Goal: Transaction & Acquisition: Book appointment/travel/reservation

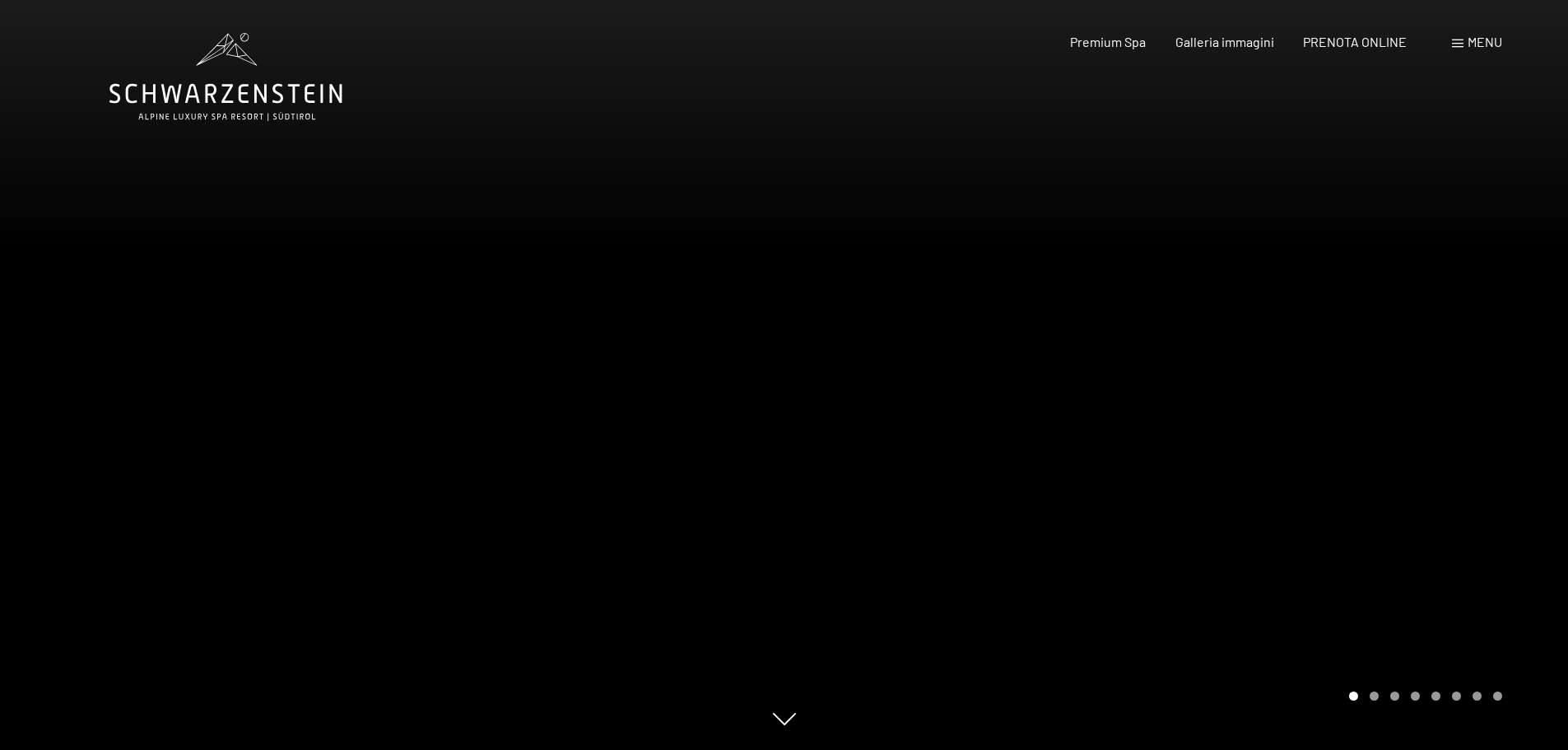
click at [760, 483] on div at bounding box center [392, 375] width 784 height 750
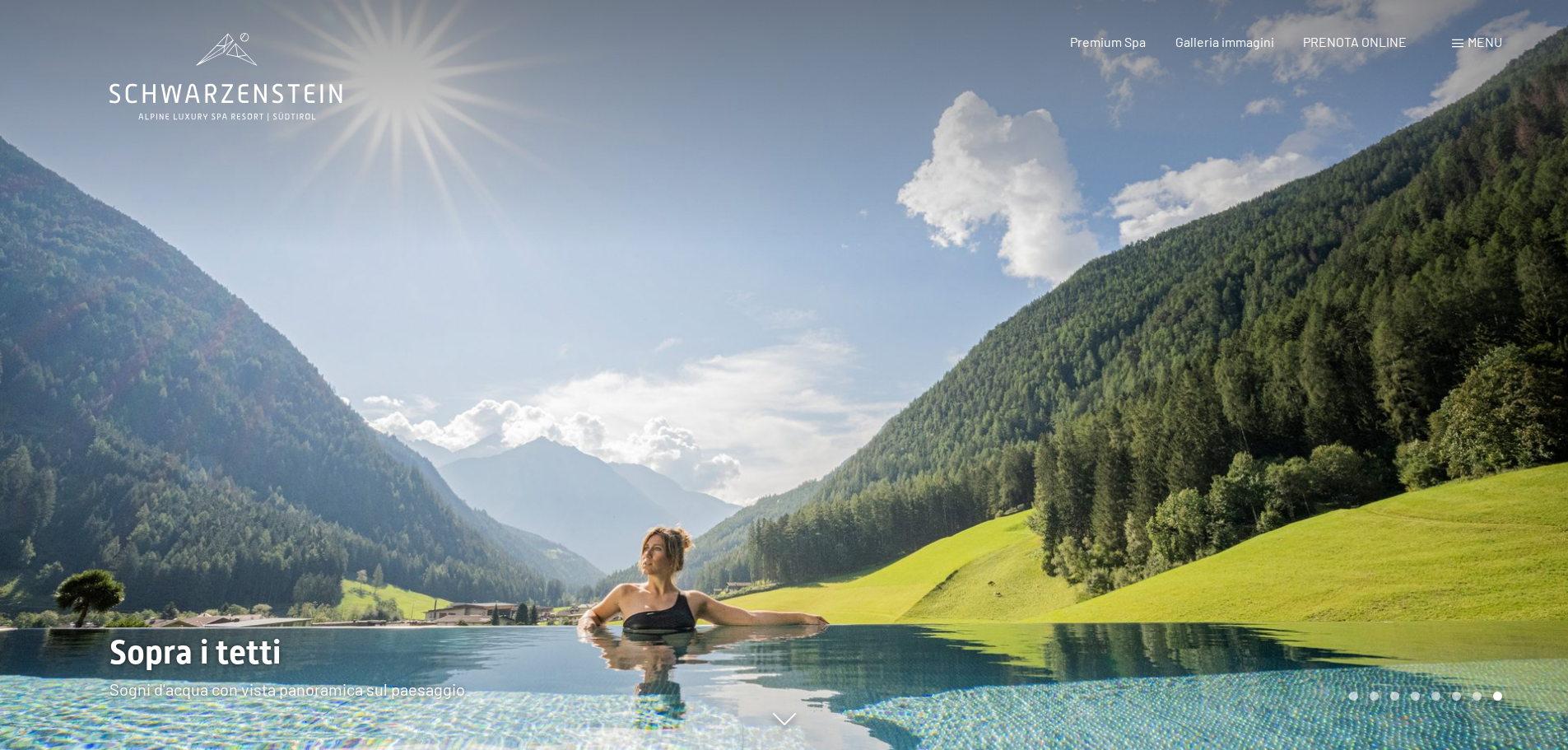
click at [760, 483] on div at bounding box center [392, 375] width 784 height 750
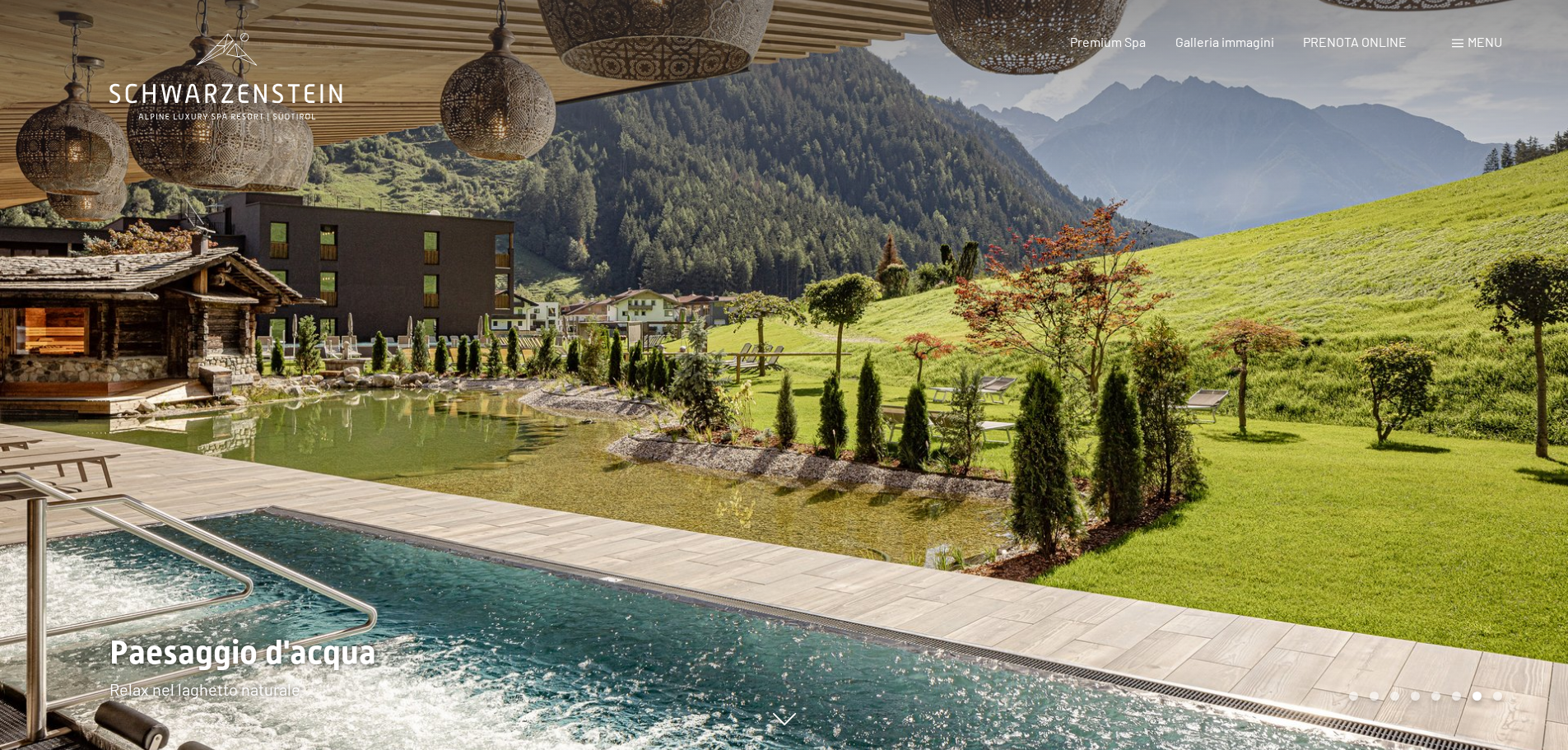
click at [760, 483] on div at bounding box center [392, 375] width 784 height 750
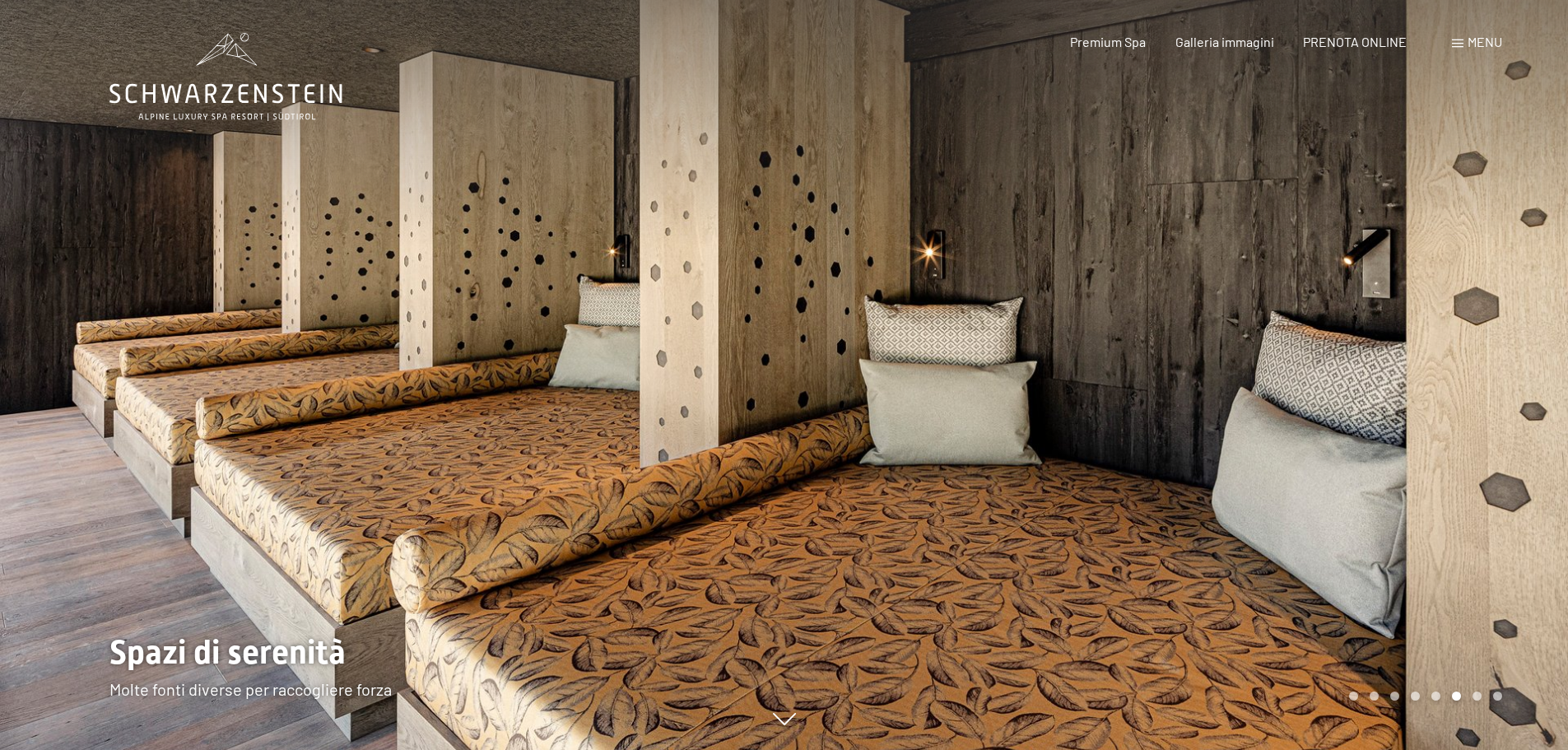
click at [760, 483] on div at bounding box center [392, 375] width 784 height 750
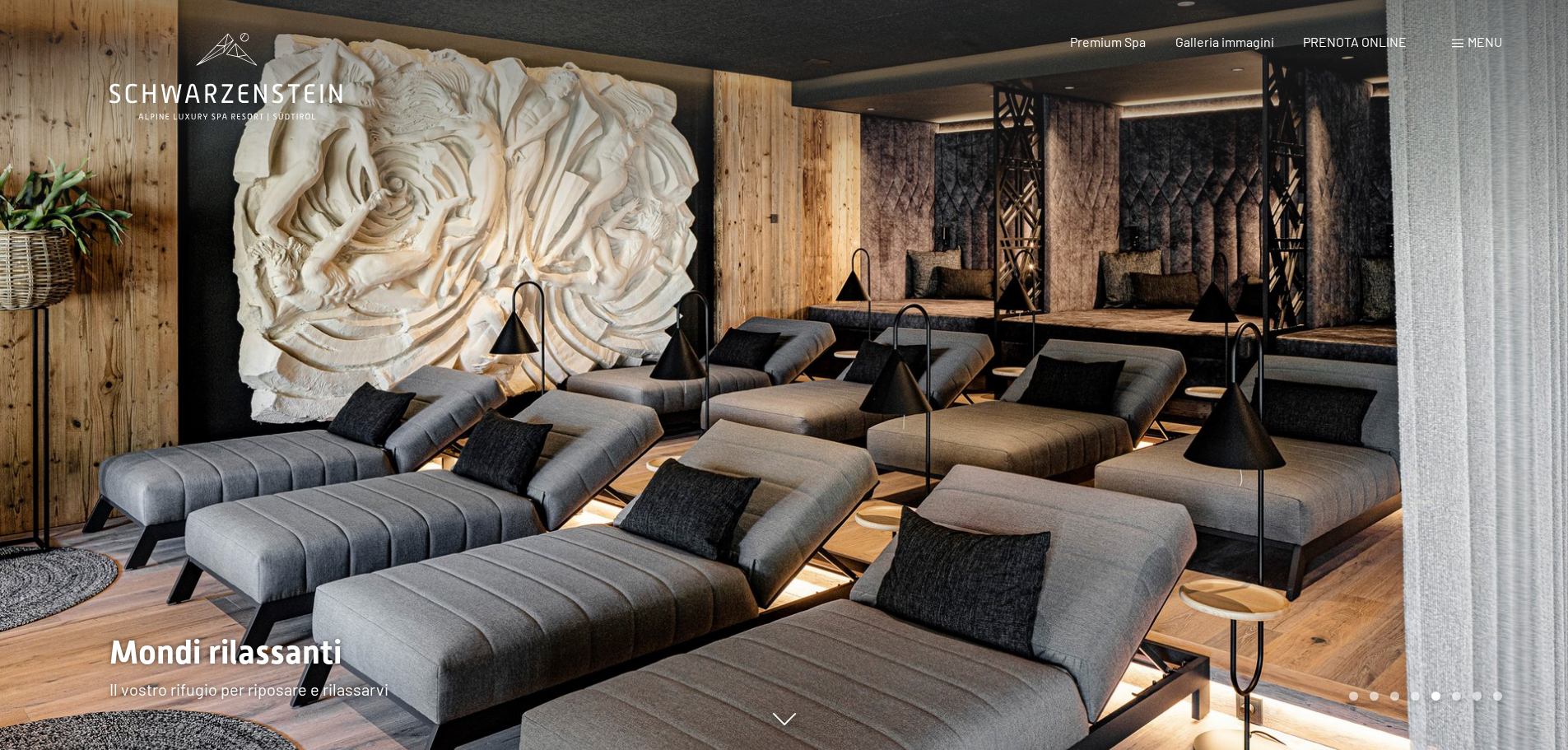
click at [760, 483] on div at bounding box center [392, 375] width 784 height 750
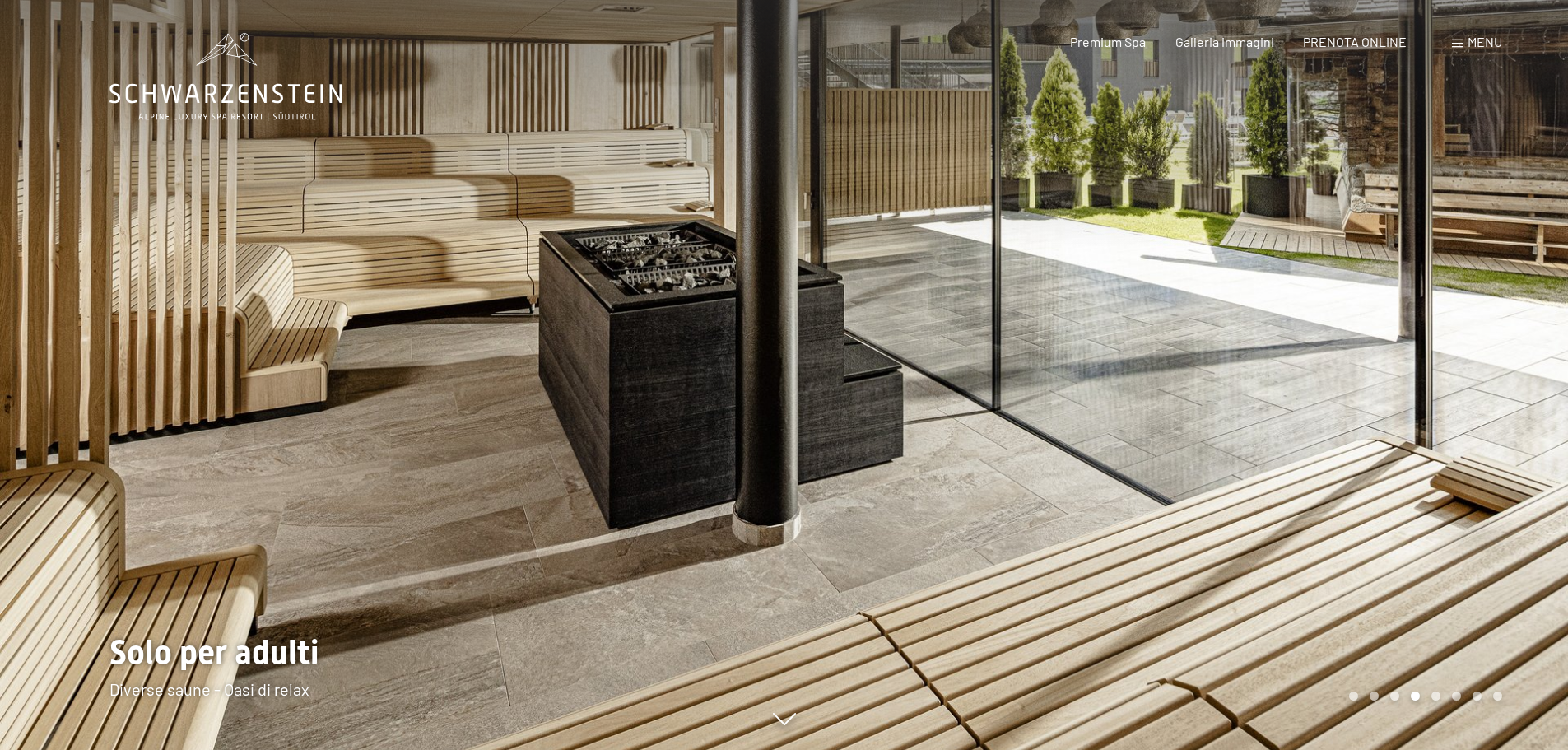
click at [760, 483] on div at bounding box center [392, 375] width 784 height 750
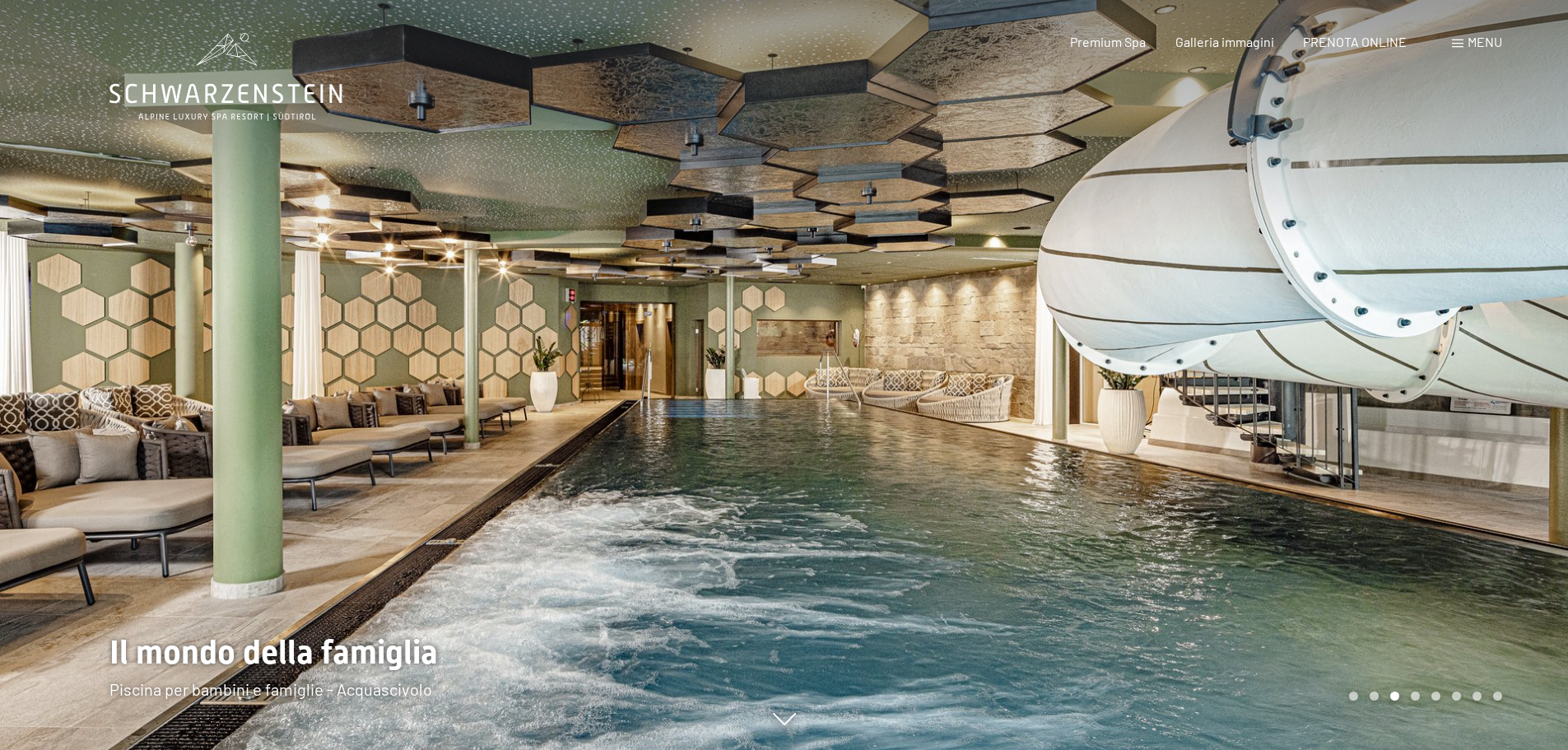
click at [760, 483] on div at bounding box center [392, 375] width 784 height 750
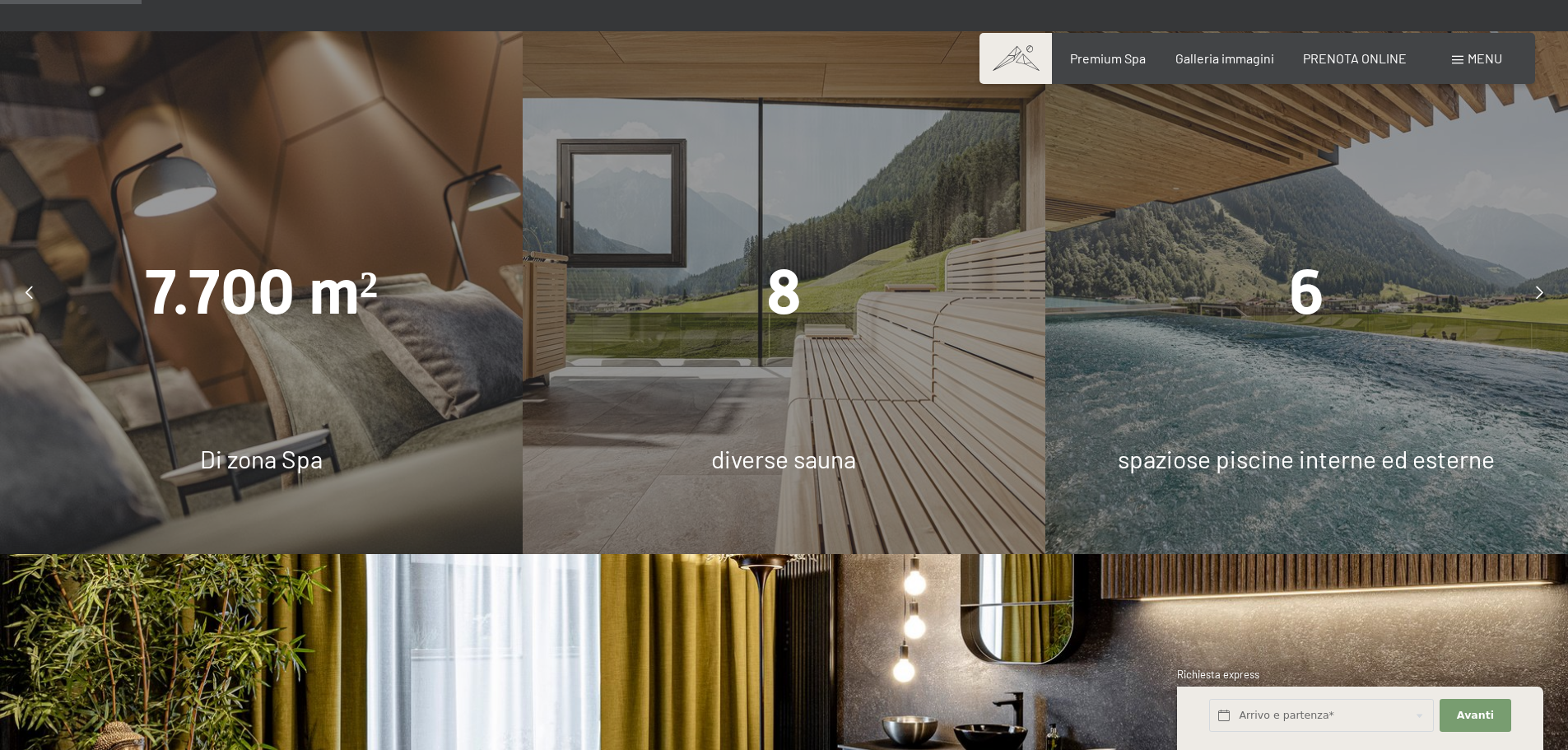
scroll to position [1235, 0]
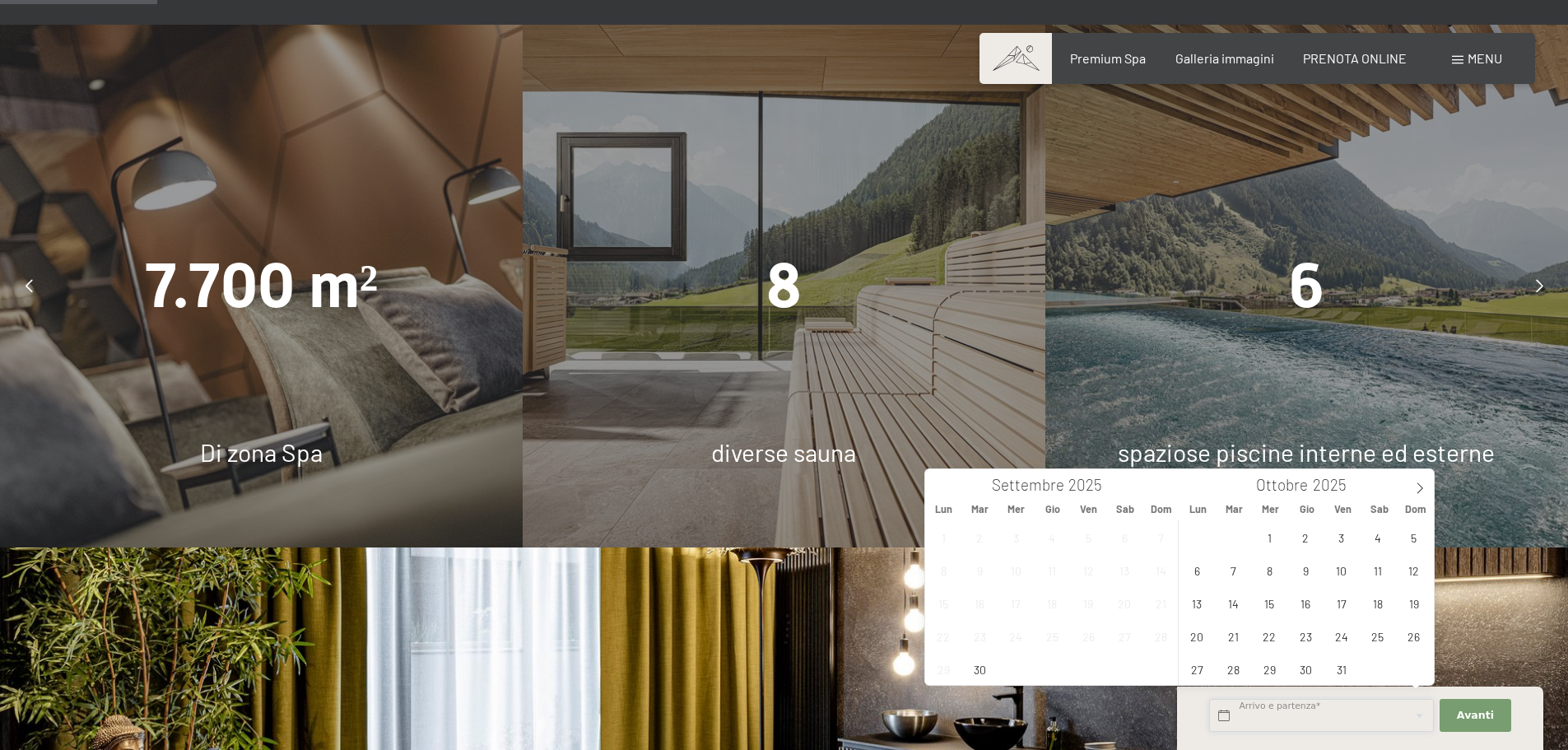
click at [1255, 719] on input "text" at bounding box center [1321, 716] width 225 height 34
click at [1420, 486] on icon at bounding box center [1420, 489] width 6 height 11
type input "2026"
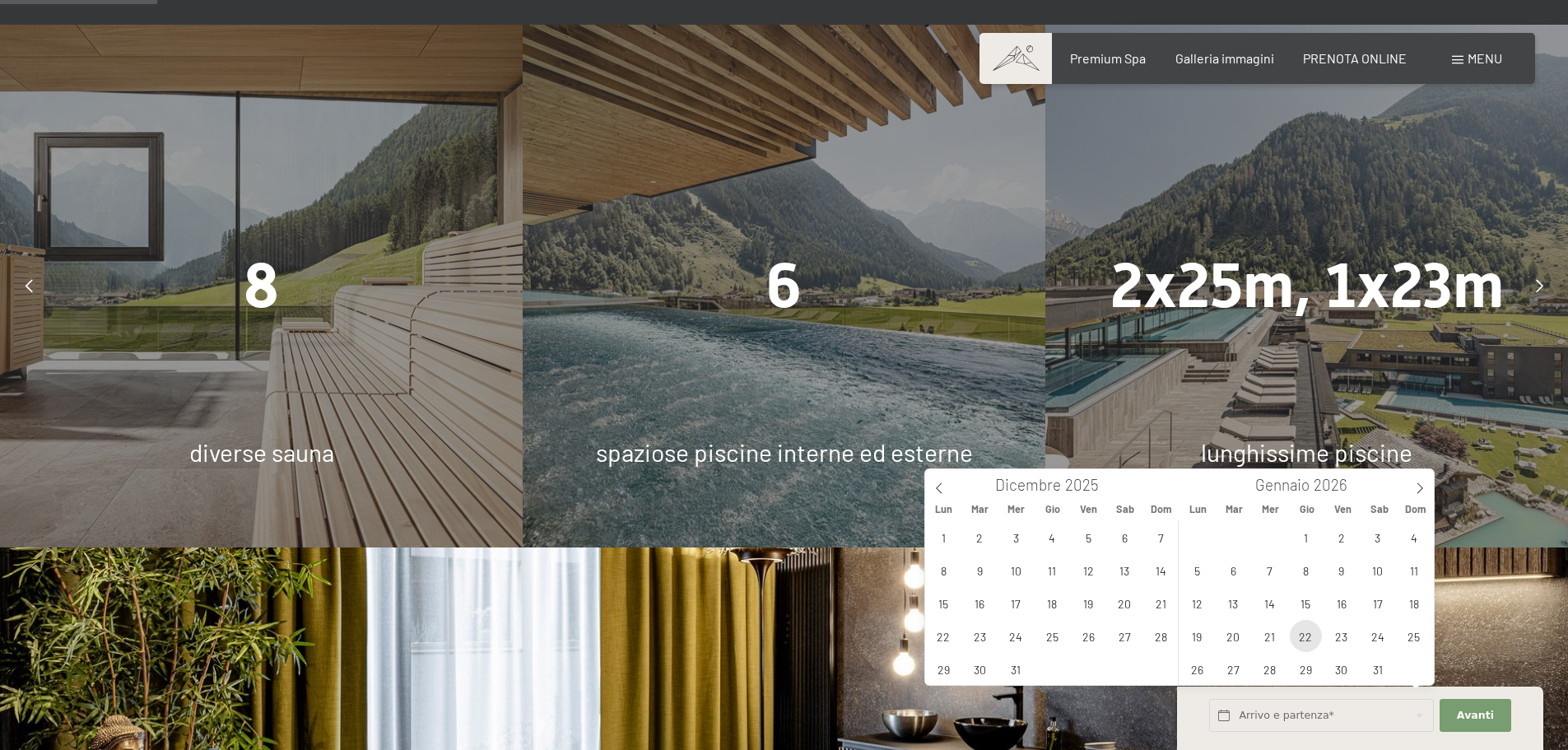
click at [1304, 642] on span "22" at bounding box center [1306, 636] width 32 height 32
click at [1423, 636] on span "25" at bounding box center [1413, 636] width 32 height 32
type input "Gio. 22/01/2026 - Dom. 25/01/2026"
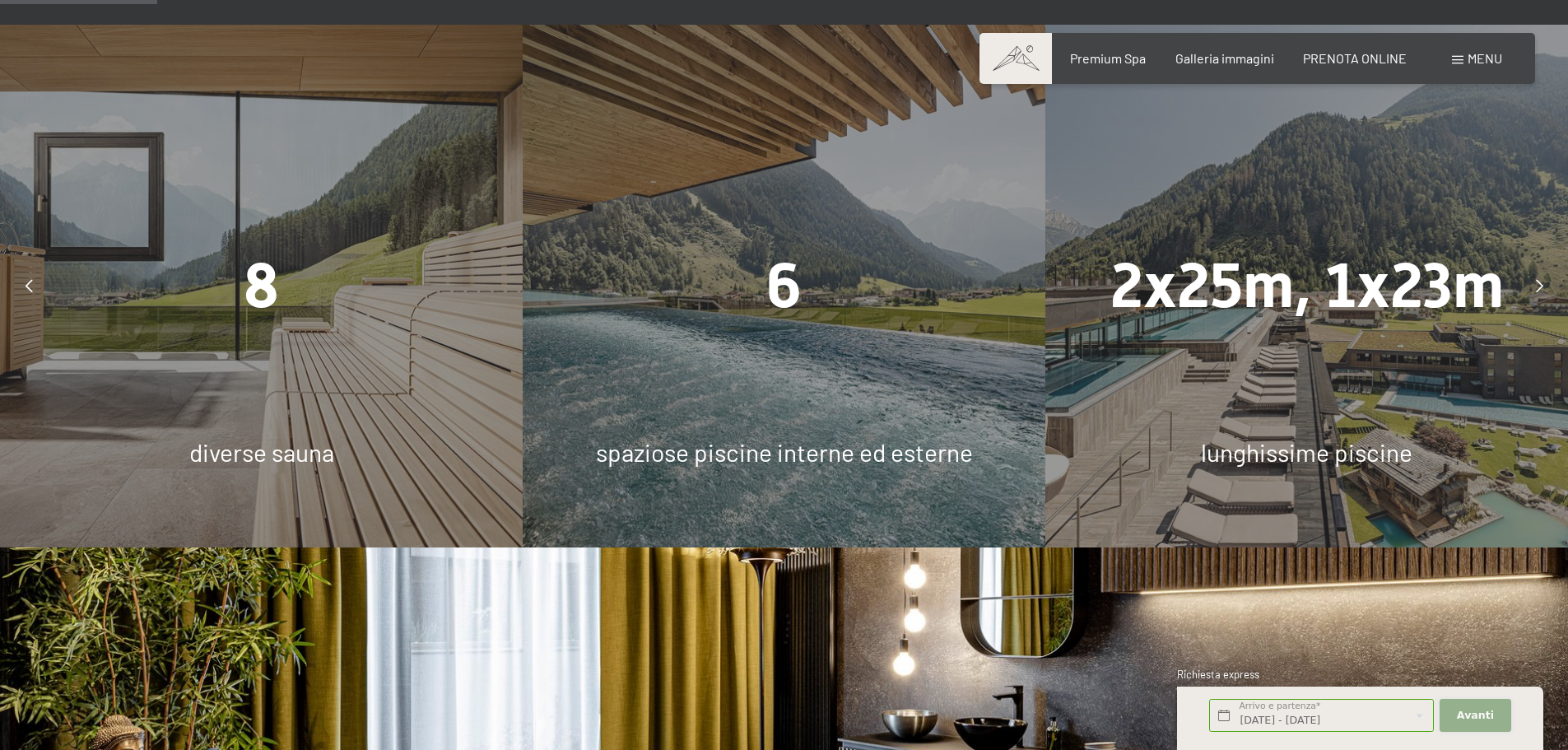
click at [1463, 709] on span "Avanti" at bounding box center [1475, 715] width 37 height 14
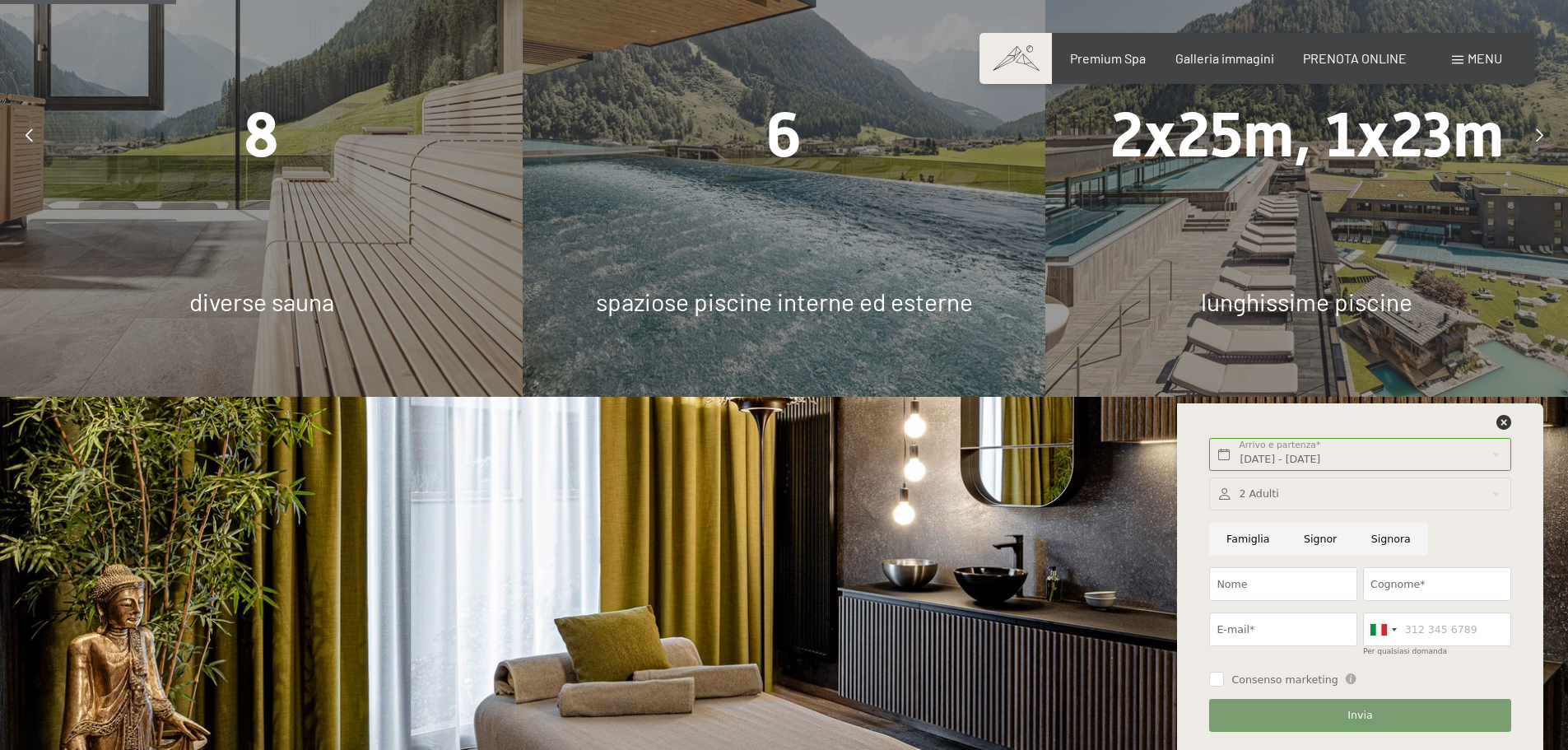
scroll to position [1400, 0]
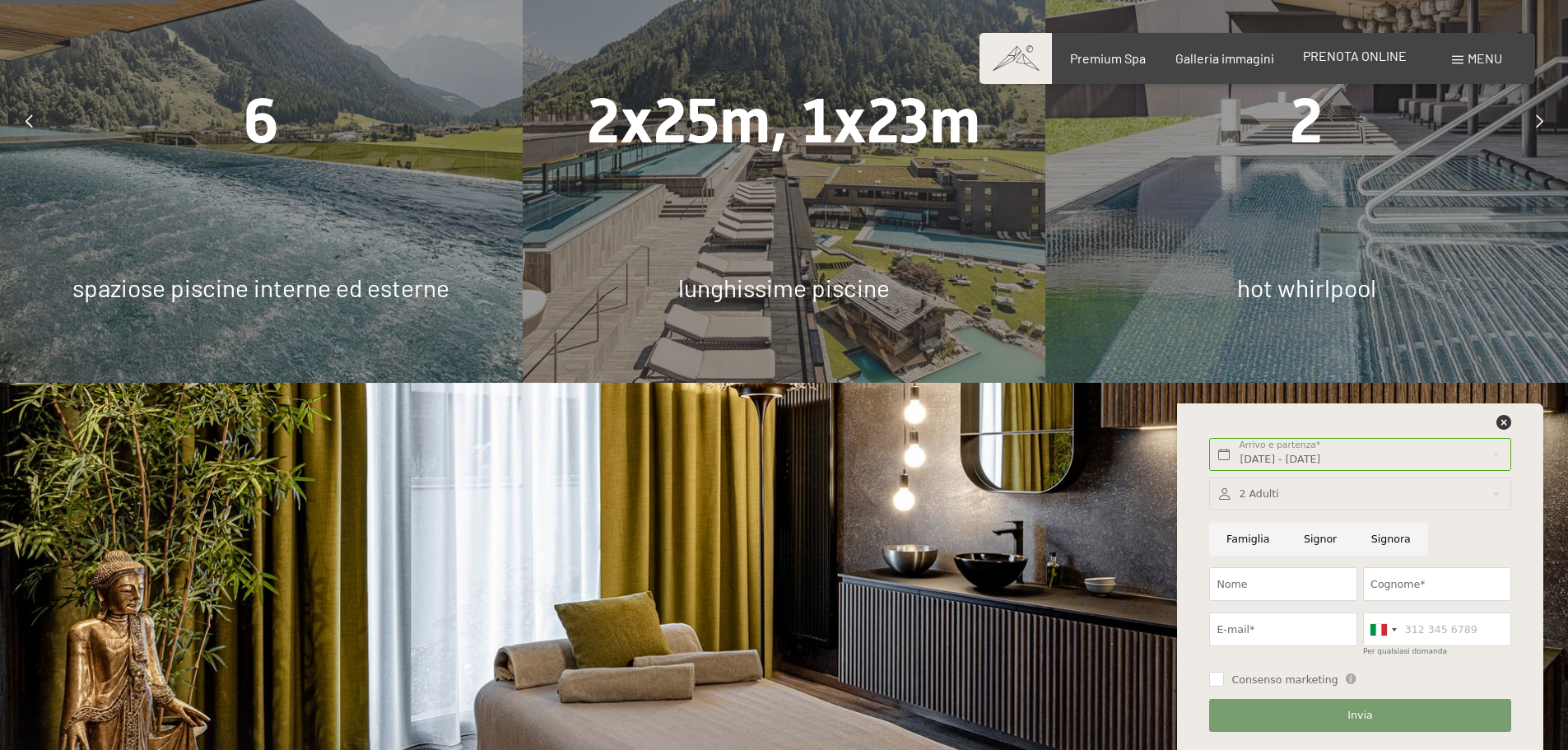
click at [1354, 58] on span "PRENOTA ONLINE" at bounding box center [1354, 55] width 104 height 15
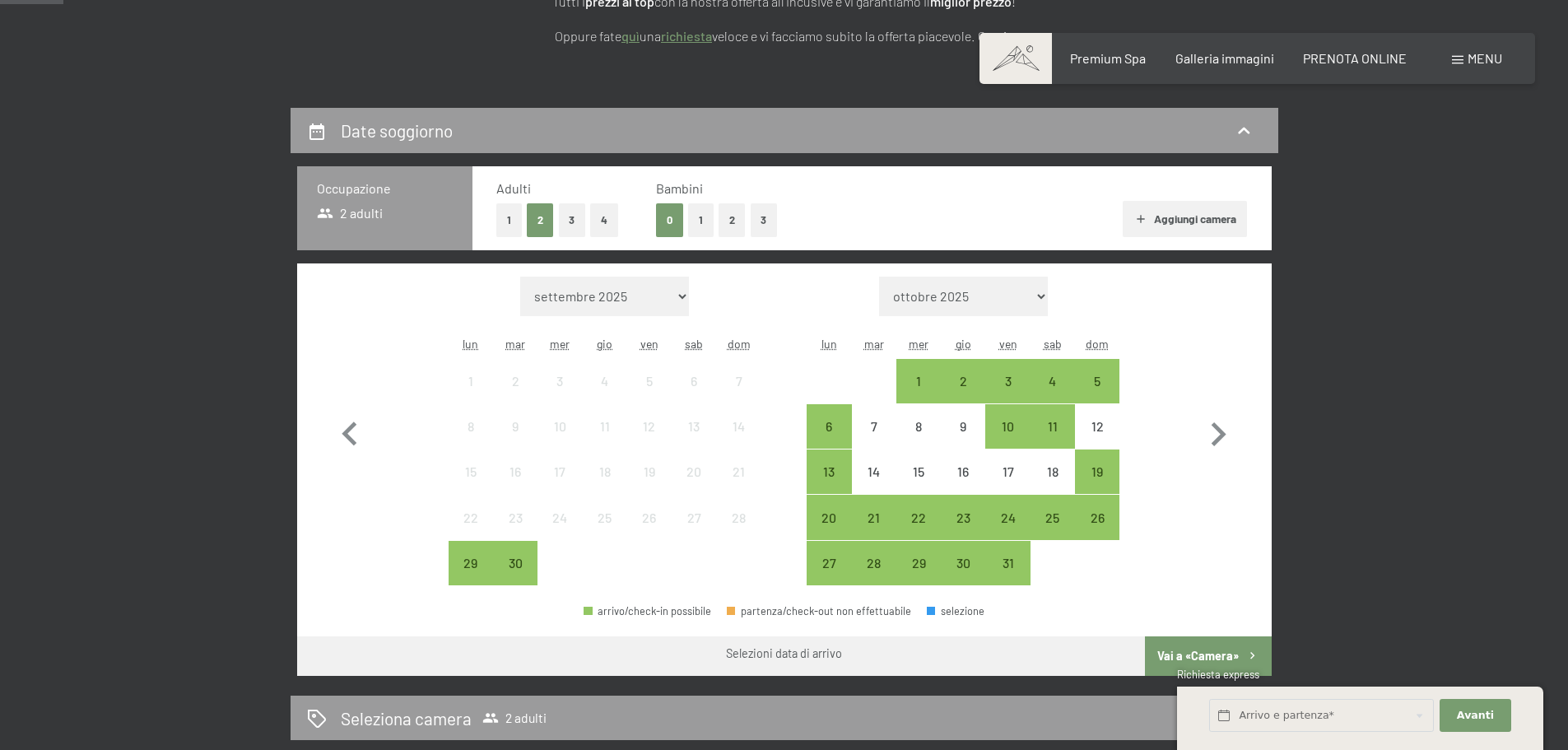
scroll to position [329, 0]
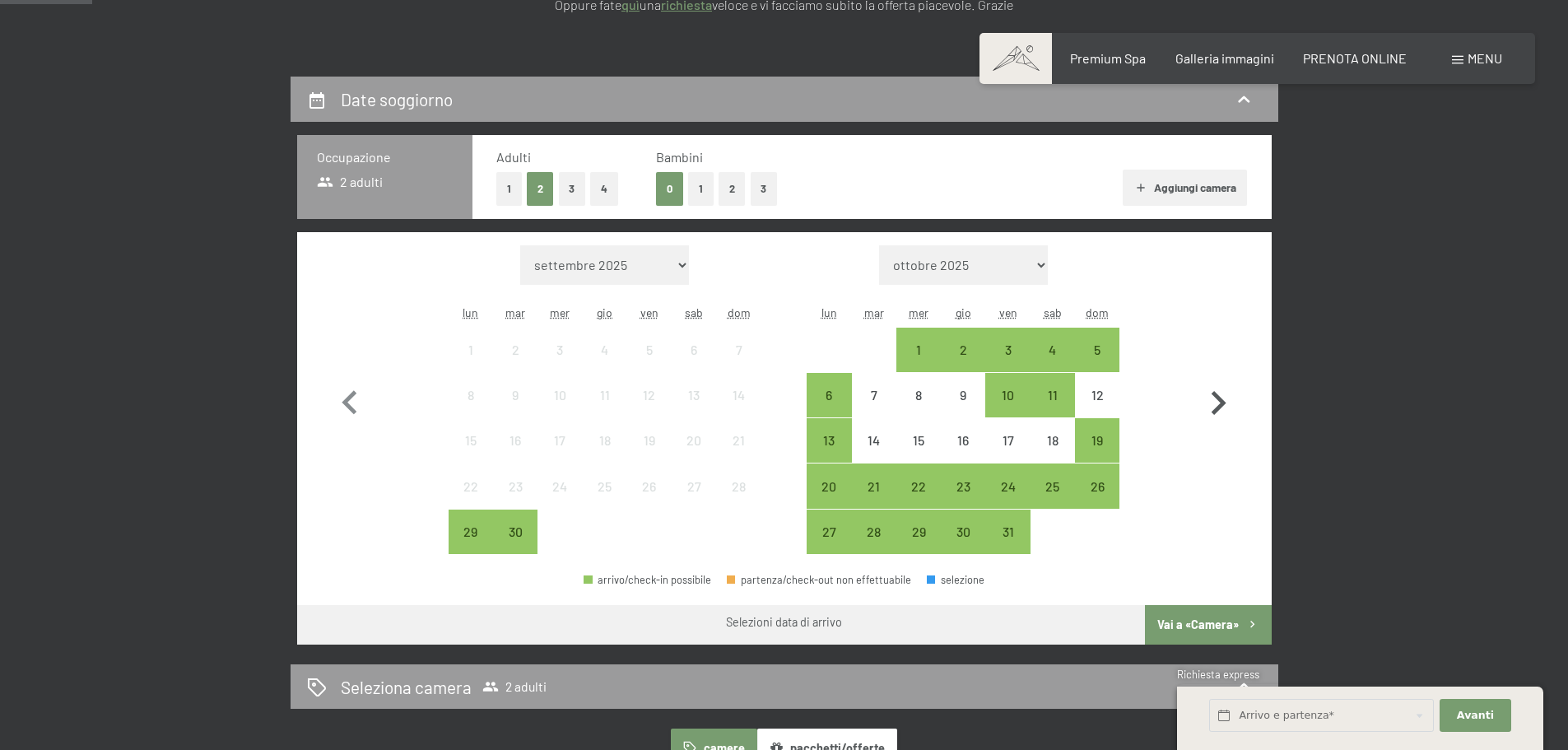
click at [1217, 403] on icon "button" at bounding box center [1218, 404] width 48 height 48
select select "2025-10-01"
select select "2025-11-01"
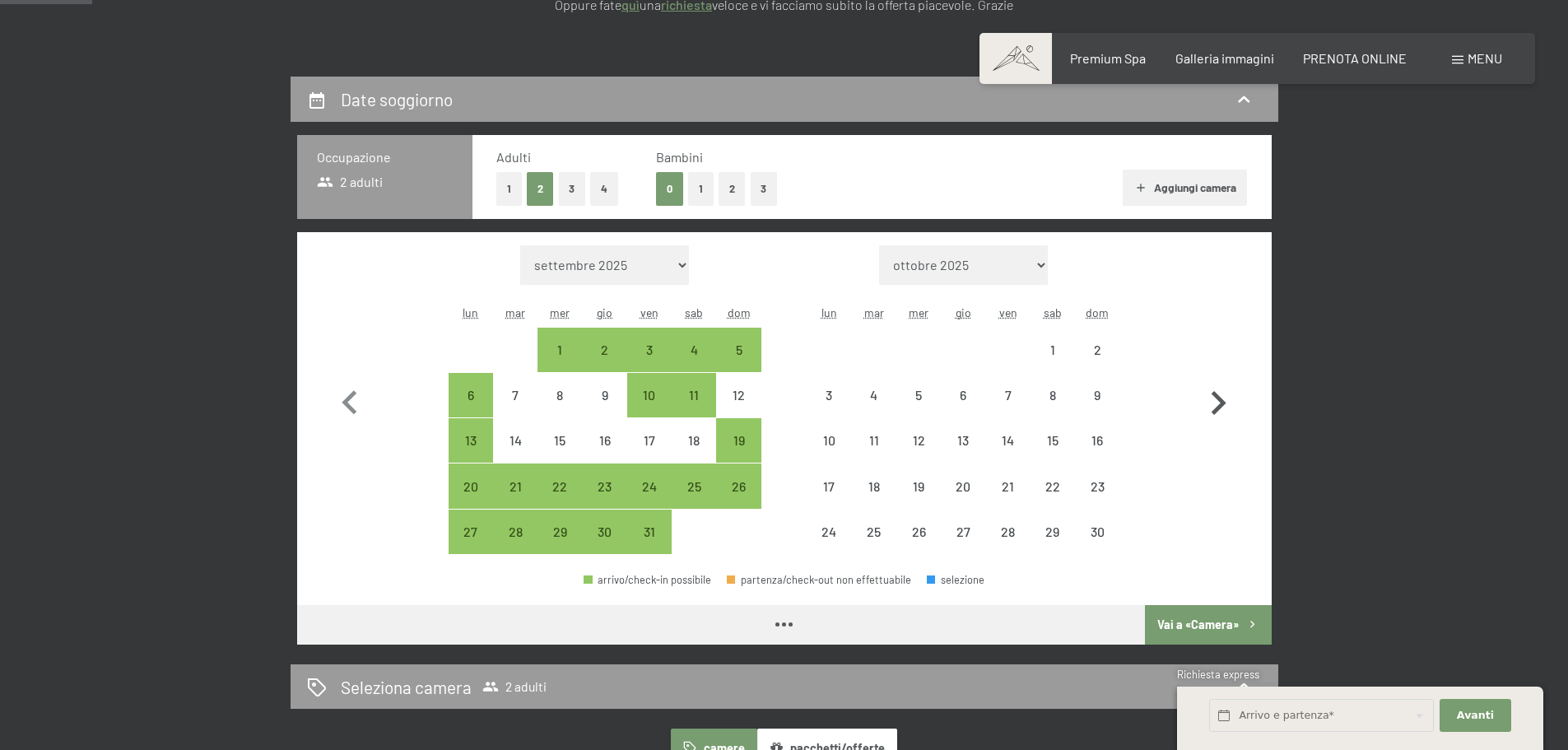
click at [1217, 403] on icon "button" at bounding box center [1218, 404] width 48 height 48
select select "2025-11-01"
select select "2025-12-01"
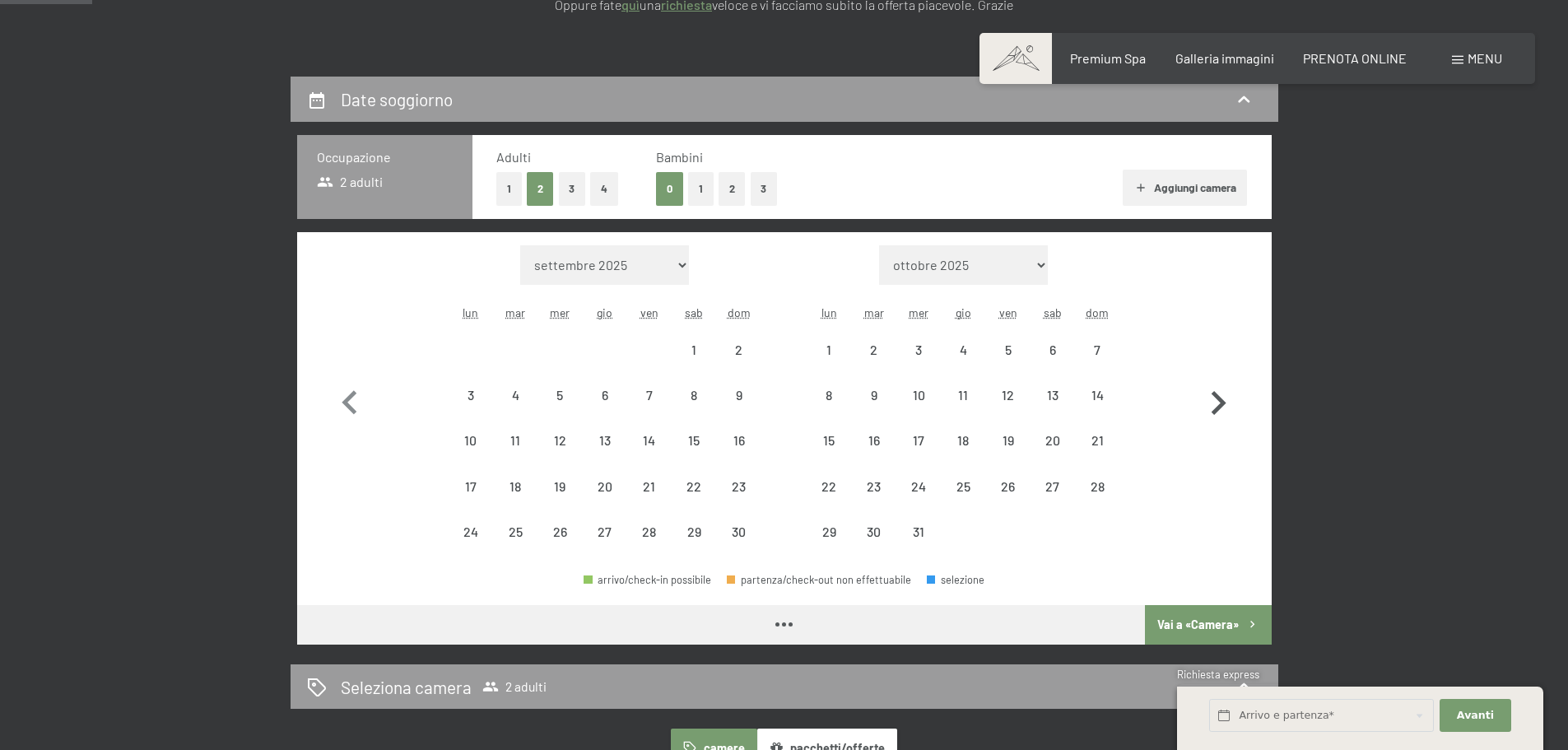
click at [1217, 403] on icon "button" at bounding box center [1218, 404] width 48 height 48
select select "2025-12-01"
select select "2026-01-01"
select select "2025-12-01"
select select "2026-01-01"
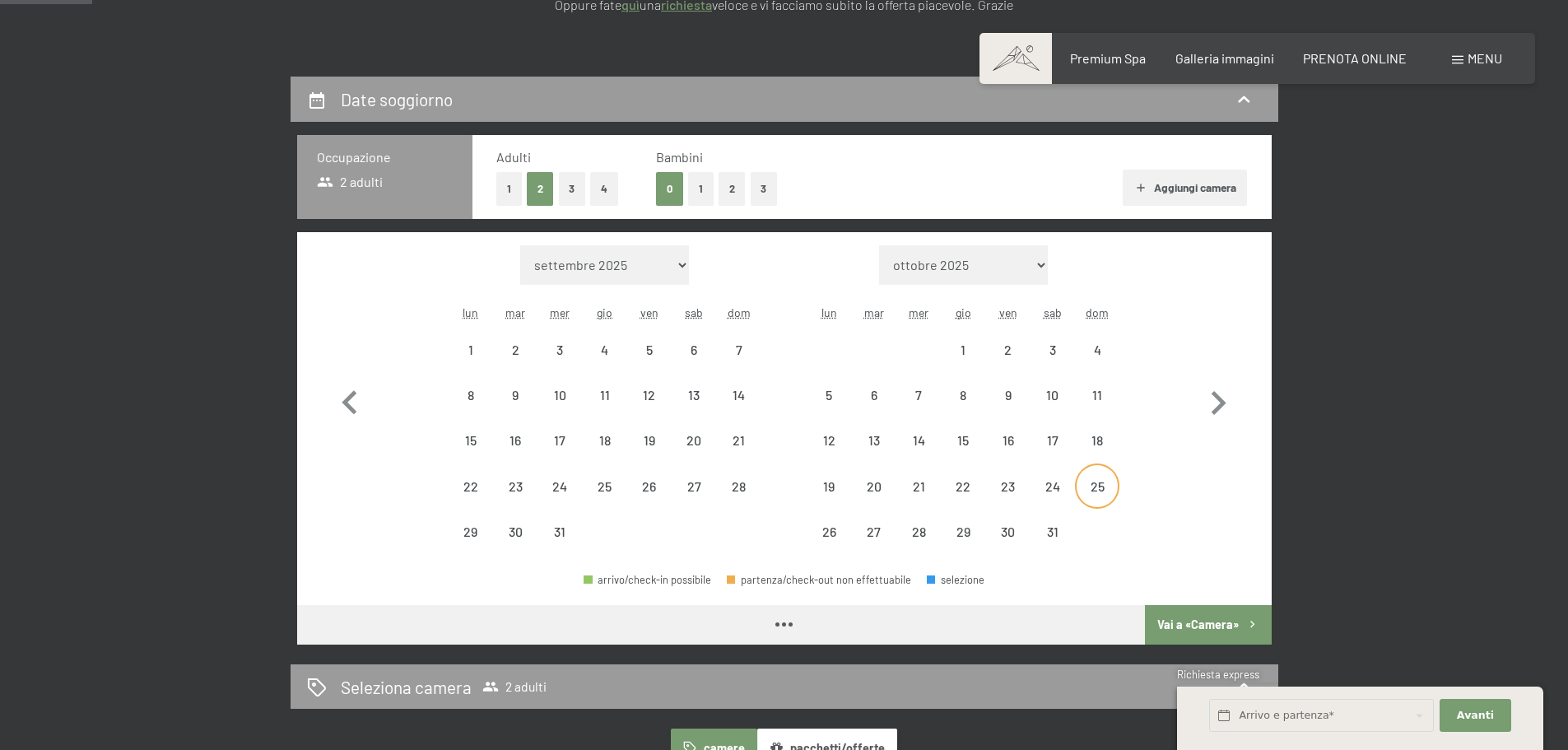
select select "2025-12-01"
select select "2026-01-01"
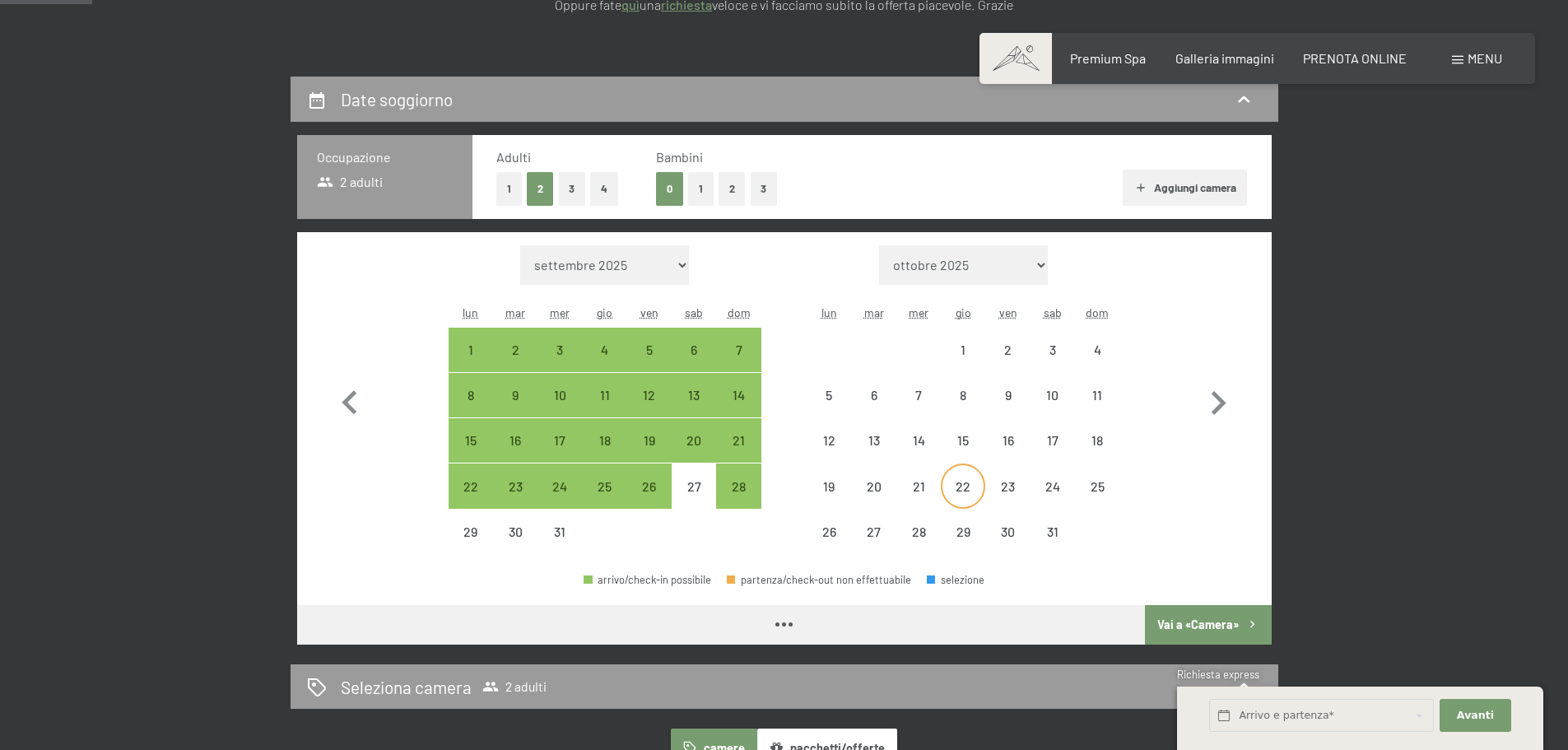
select select "2025-12-01"
select select "2026-01-01"
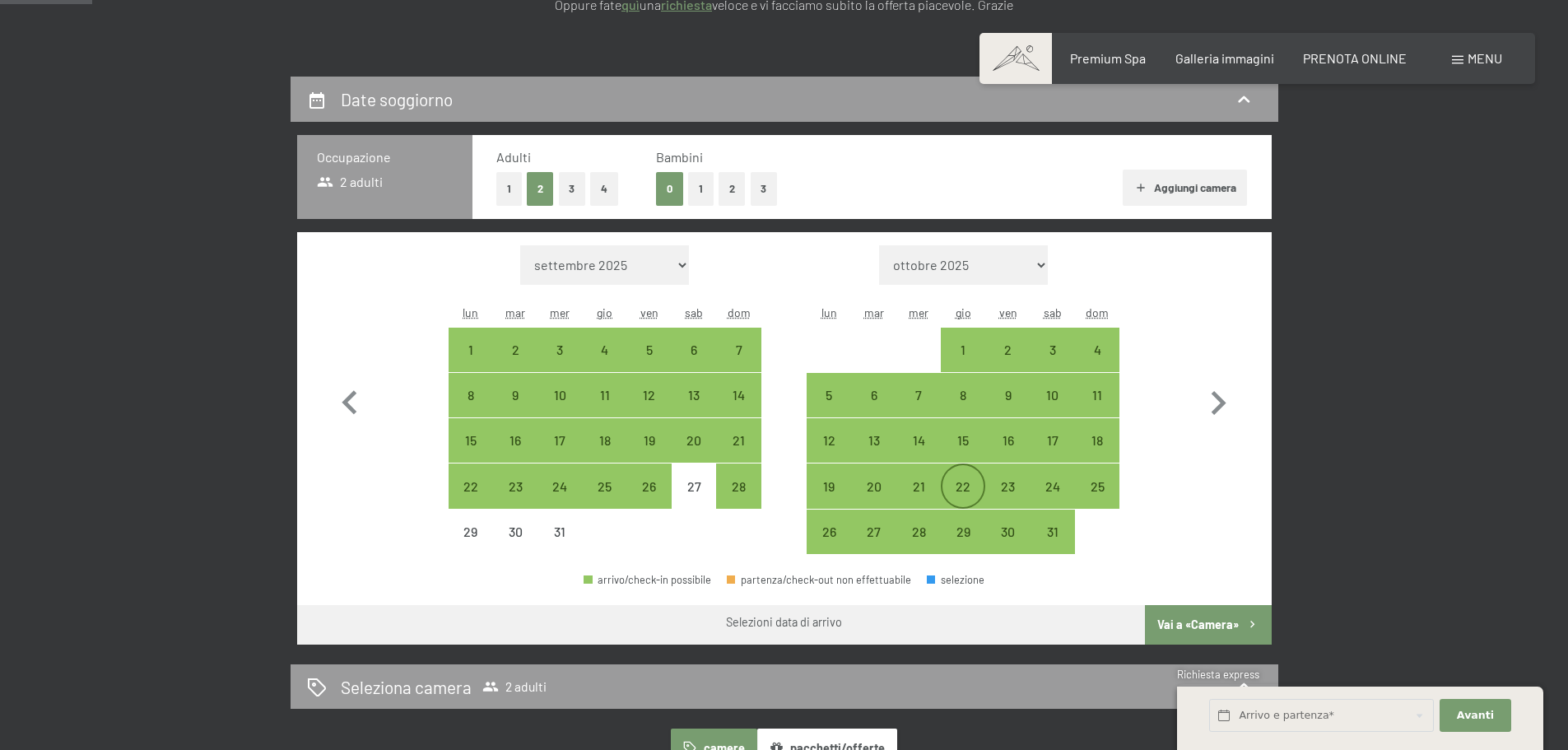
click at [969, 485] on div "22" at bounding box center [963, 501] width 41 height 41
select select "2025-12-01"
select select "2026-01-01"
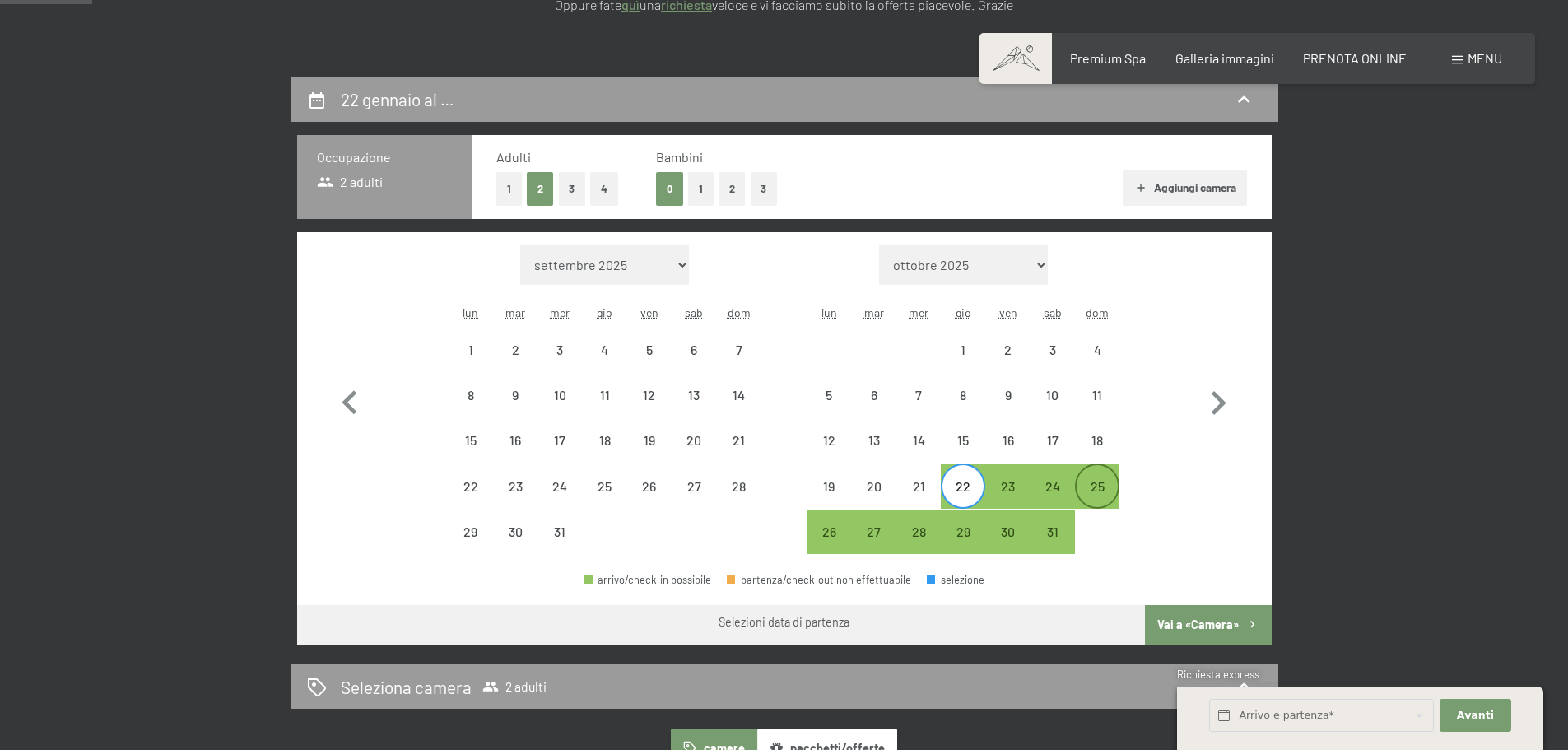
click at [1098, 484] on div "25" at bounding box center [1097, 501] width 41 height 41
select select "2025-12-01"
select select "2026-01-01"
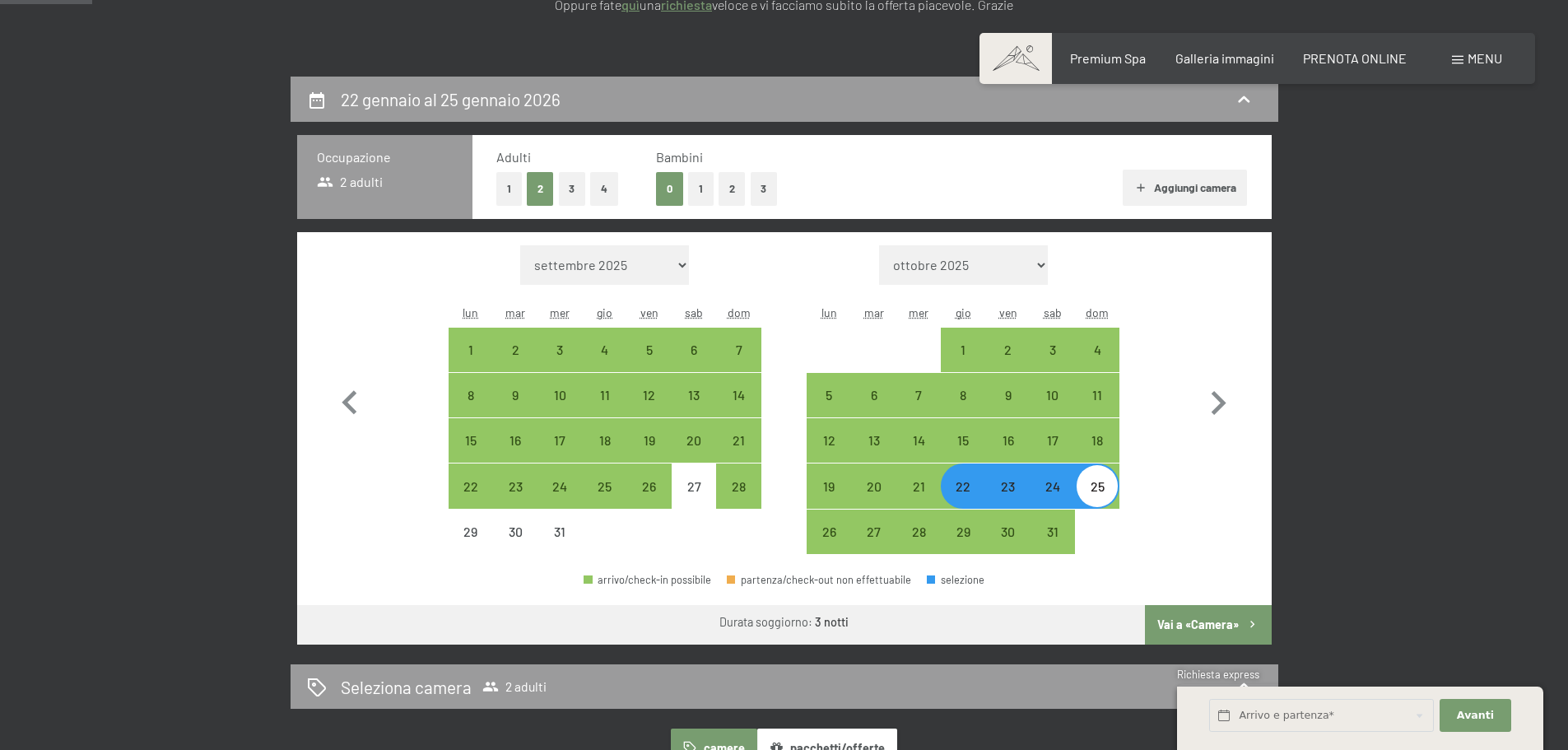
click at [1183, 621] on button "Vai a «Camera»" at bounding box center [1208, 625] width 126 height 39
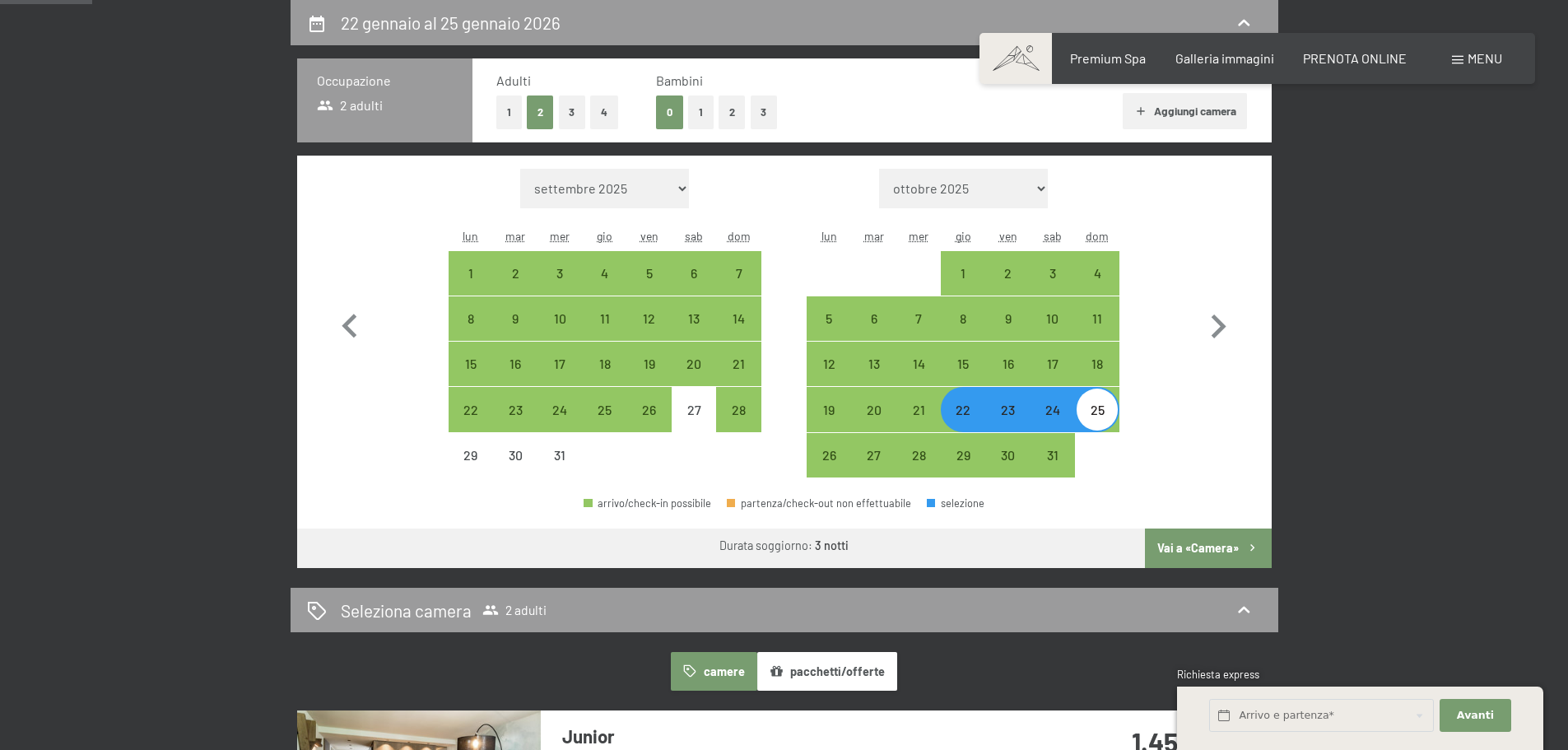
select select "2025-12-01"
select select "2026-01-01"
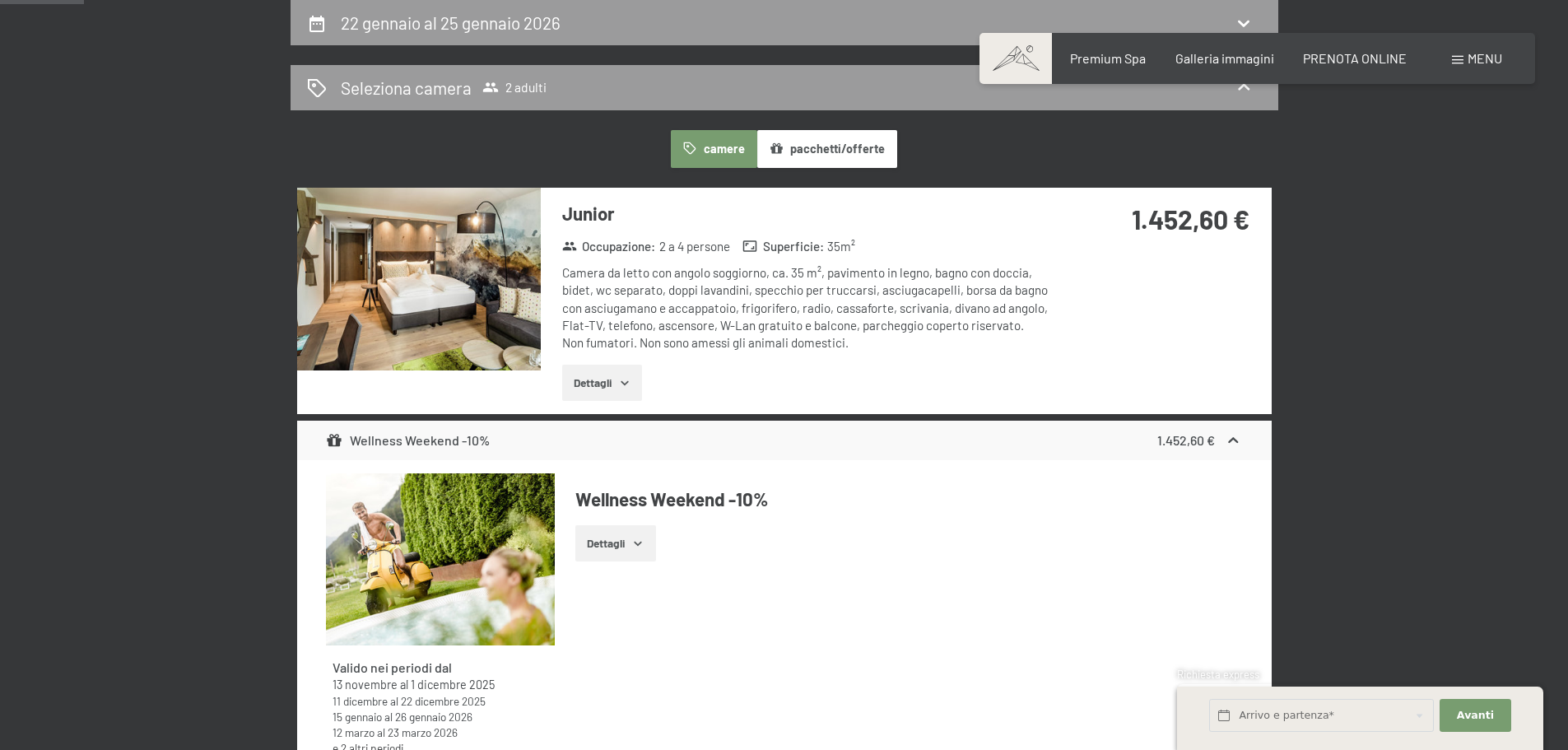
click at [602, 381] on button "Dettagli" at bounding box center [602, 383] width 80 height 37
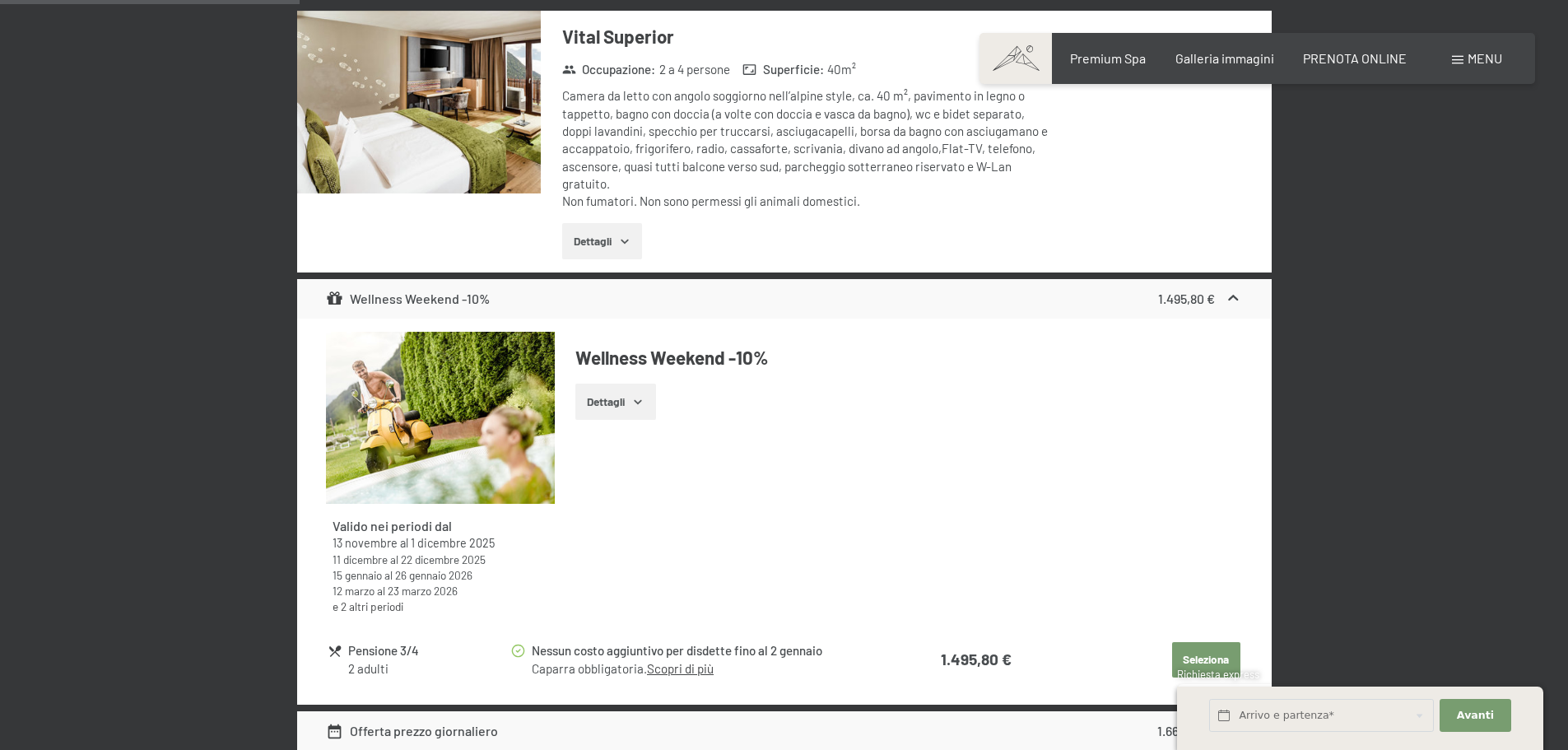
scroll to position [1476, 0]
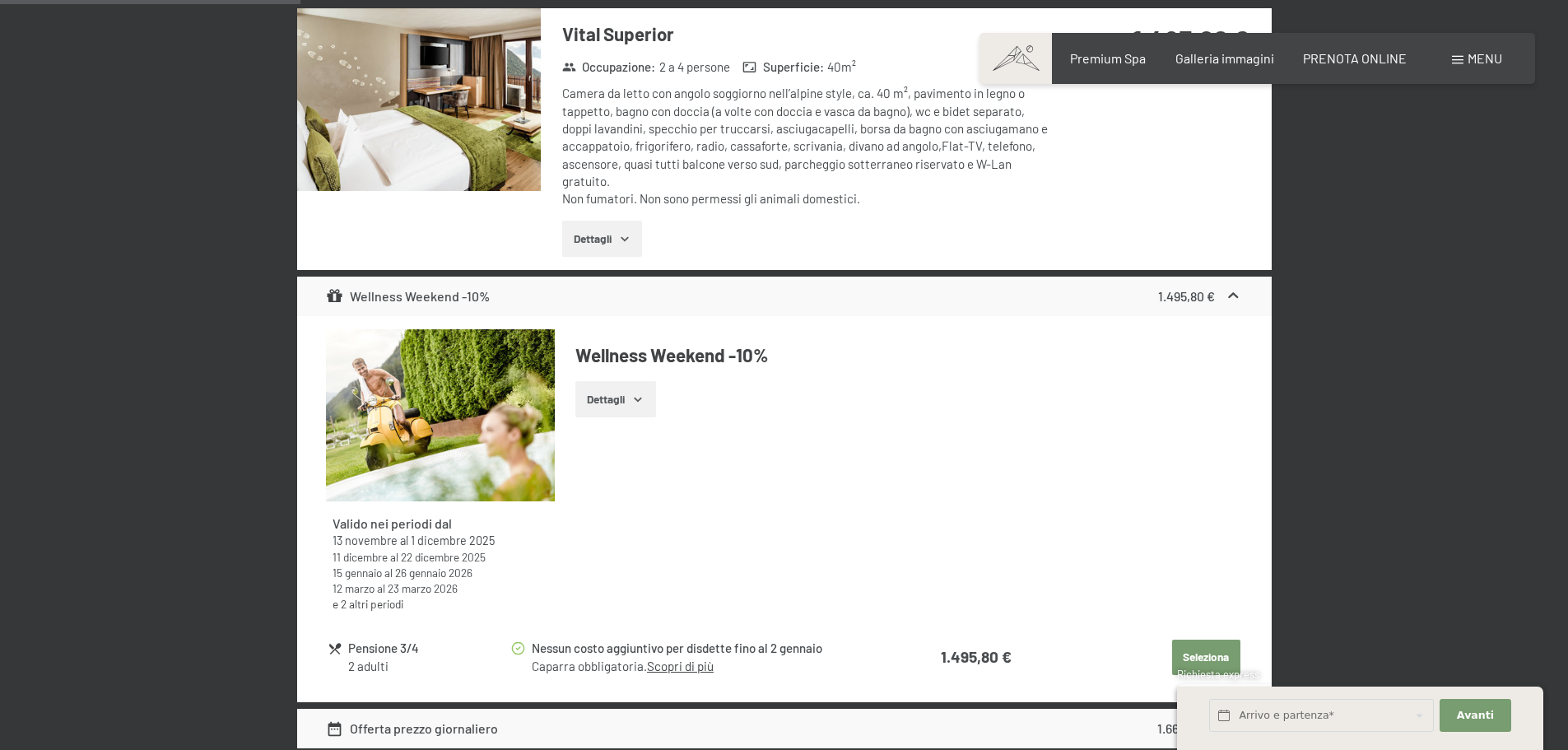
click at [605, 397] on button "Dettagli" at bounding box center [615, 399] width 80 height 37
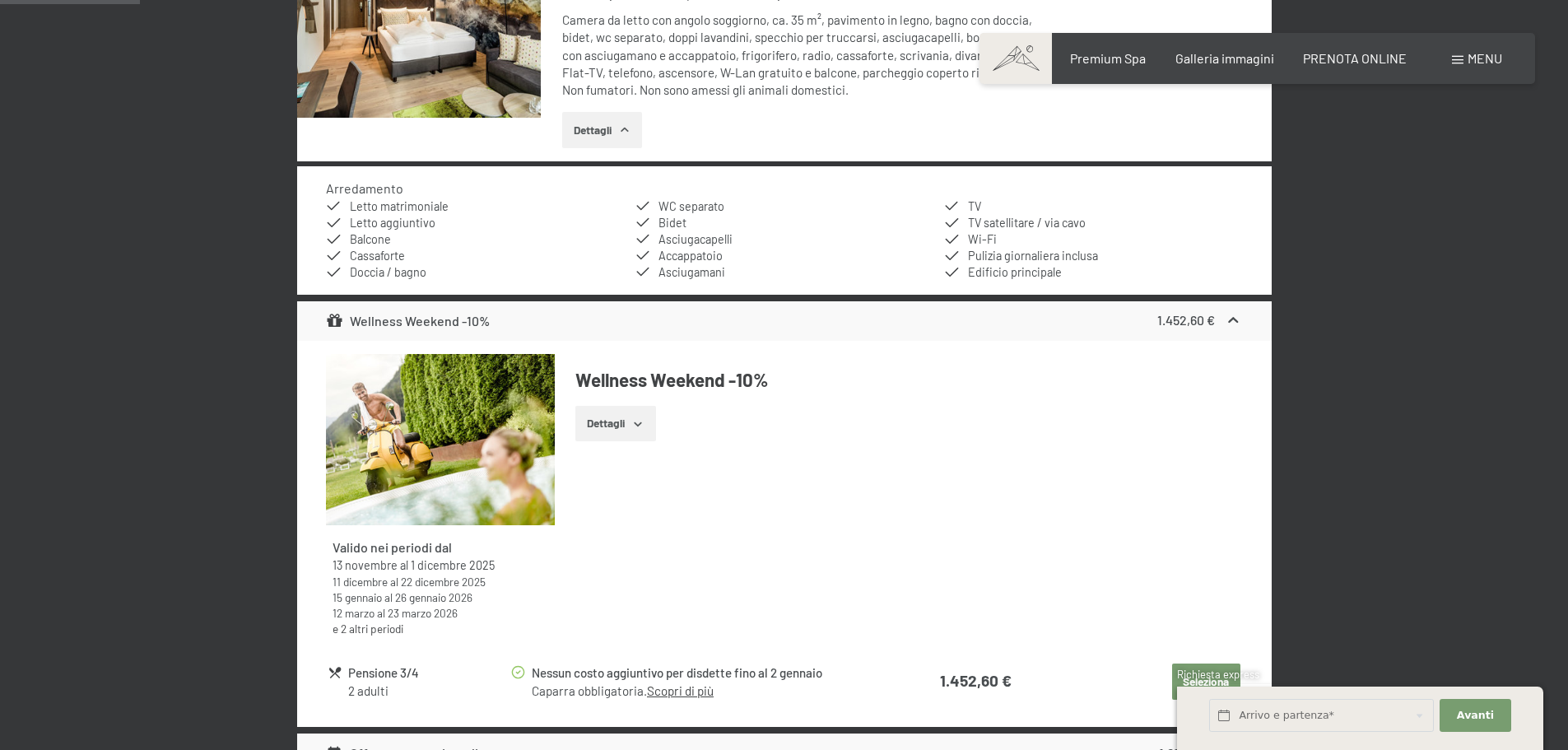
scroll to position [823, 0]
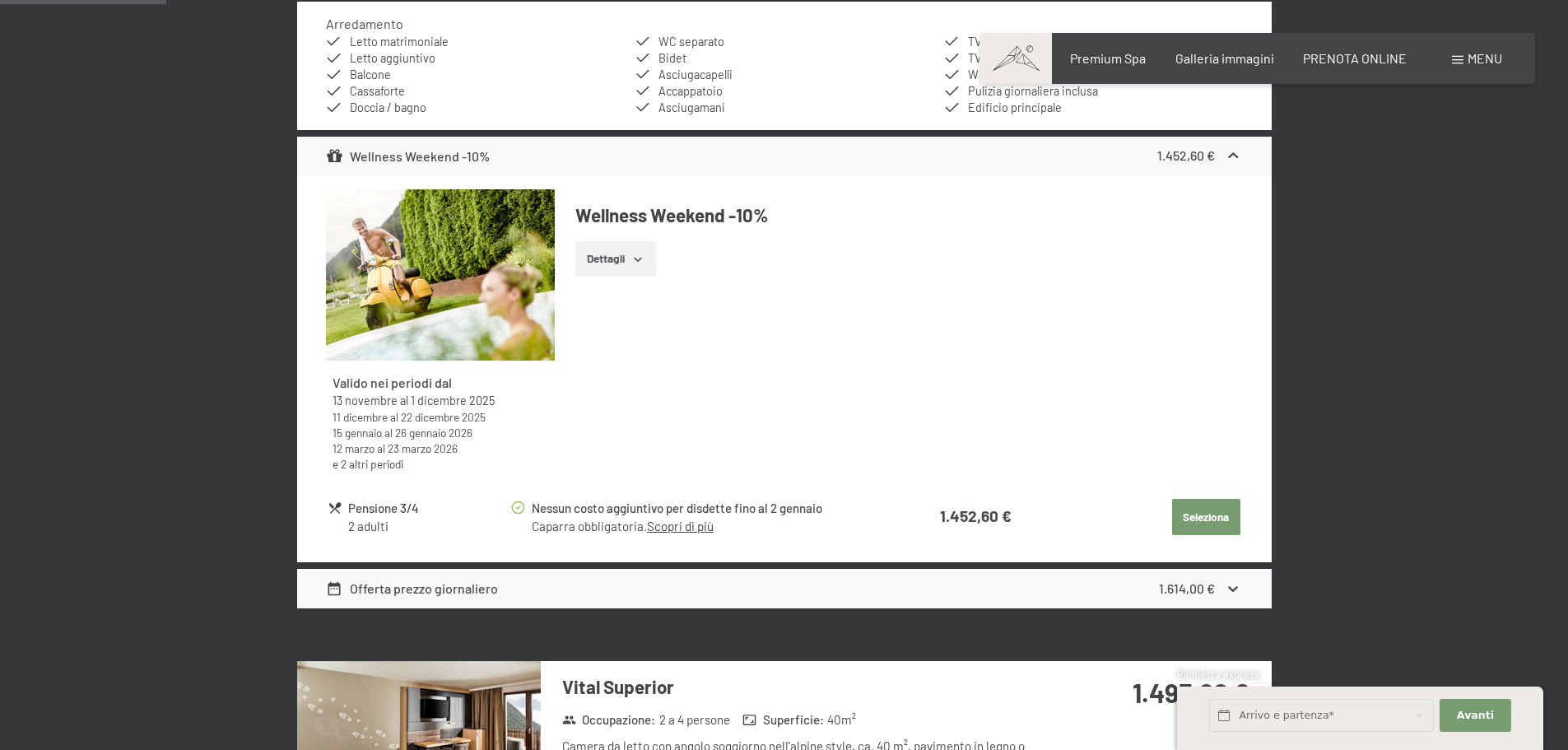
click at [1194, 513] on button "Seleziona" at bounding box center [1206, 517] width 68 height 37
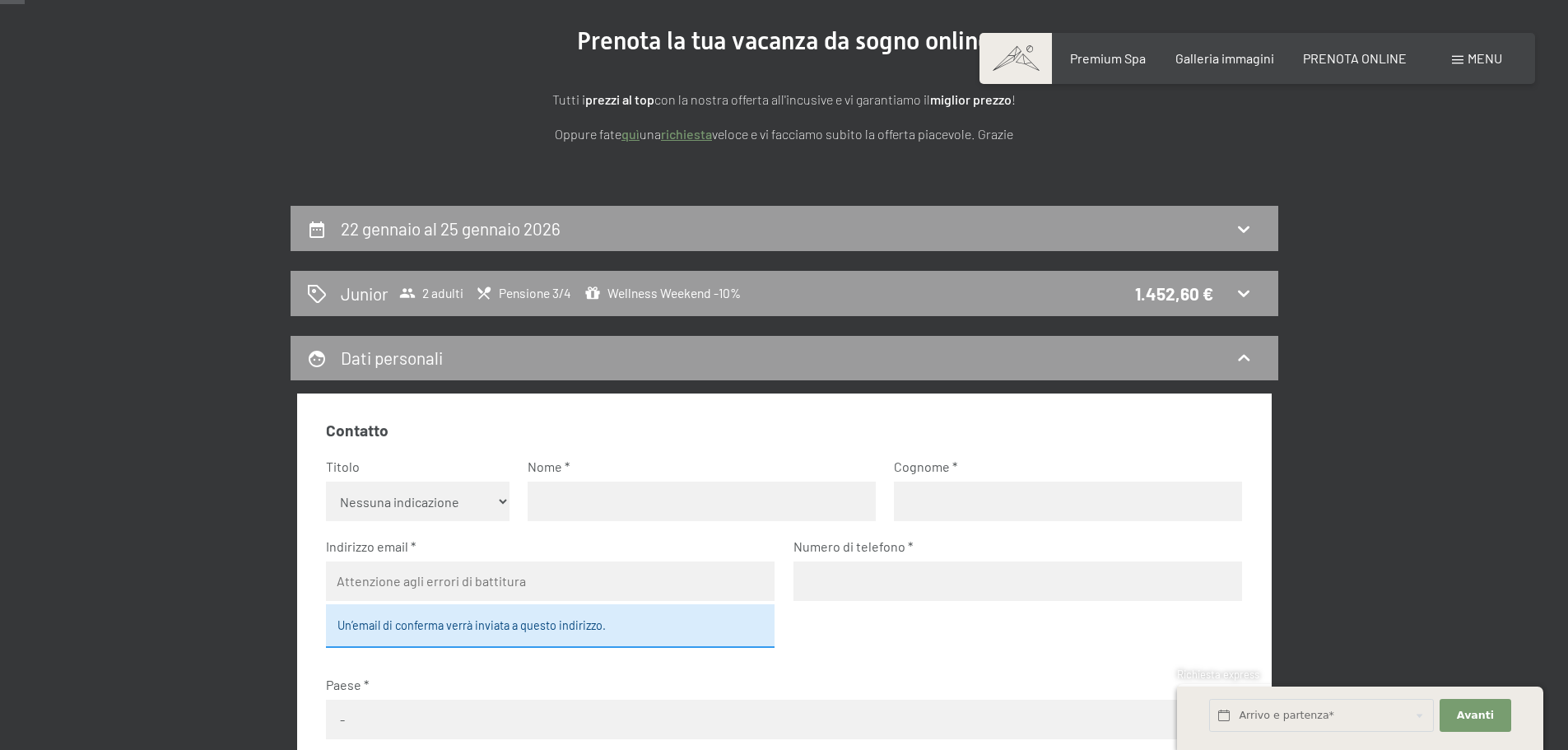
scroll to position [0, 0]
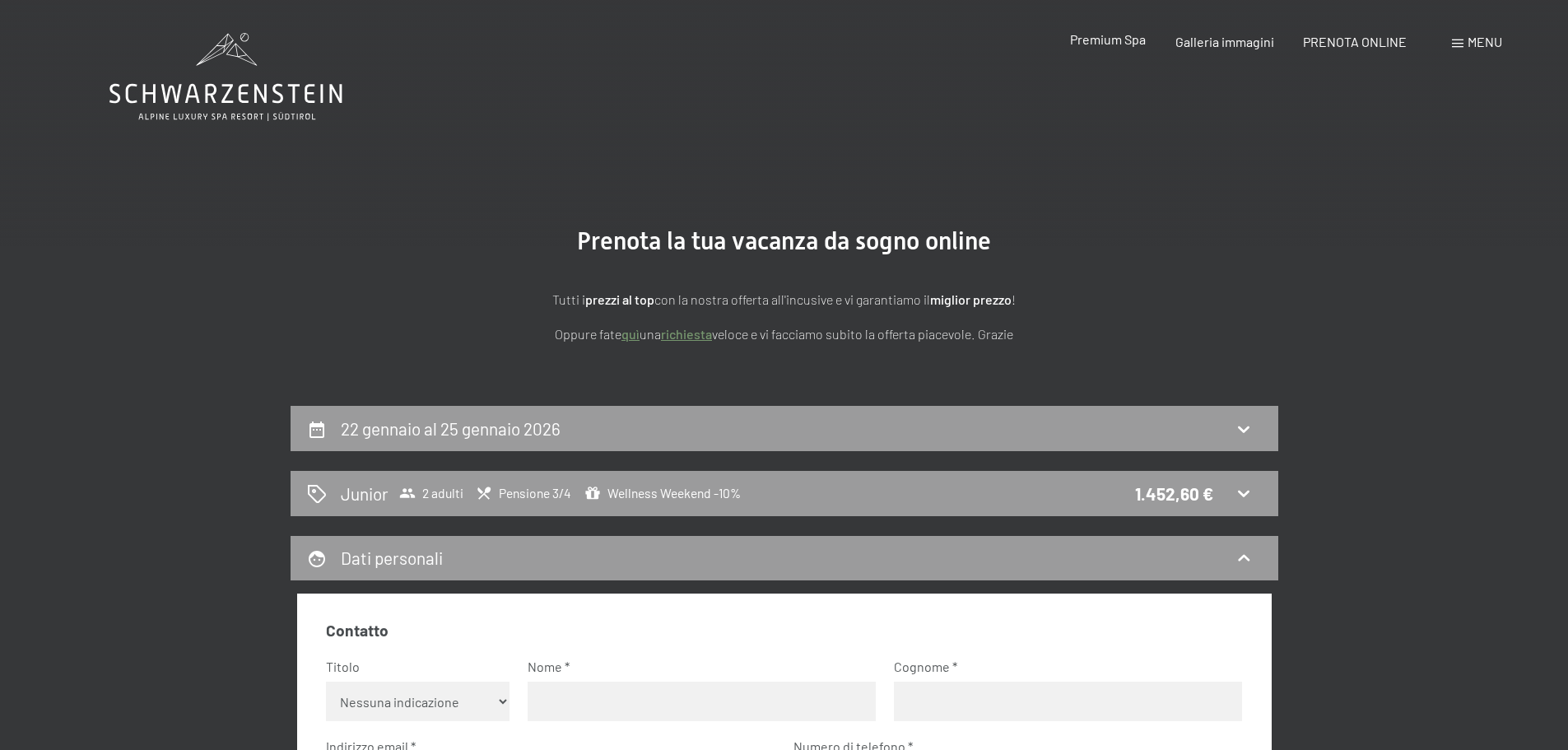
click at [1109, 43] on span "Premium Spa" at bounding box center [1107, 39] width 76 height 15
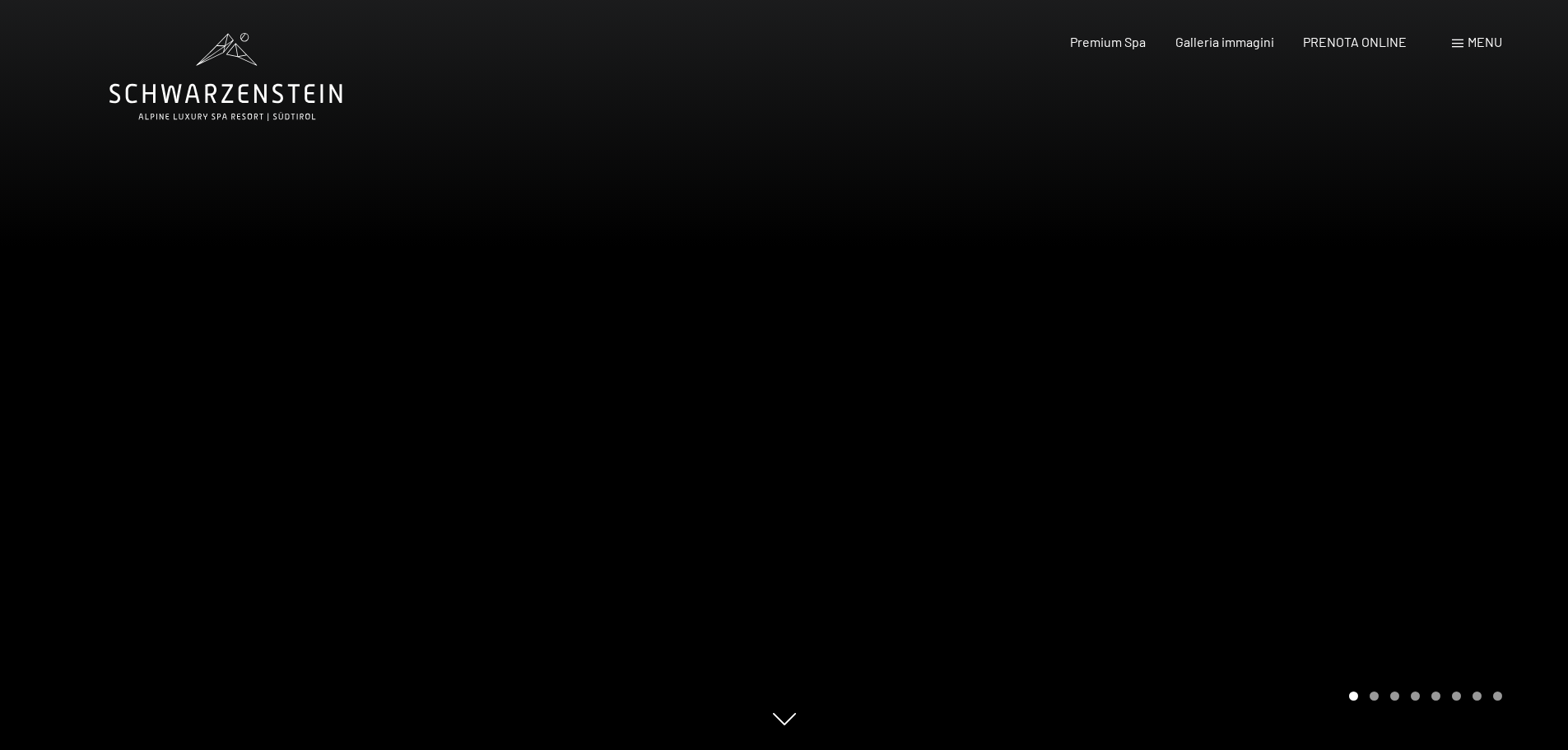
click at [1463, 38] on div "Menu" at bounding box center [1476, 42] width 50 height 18
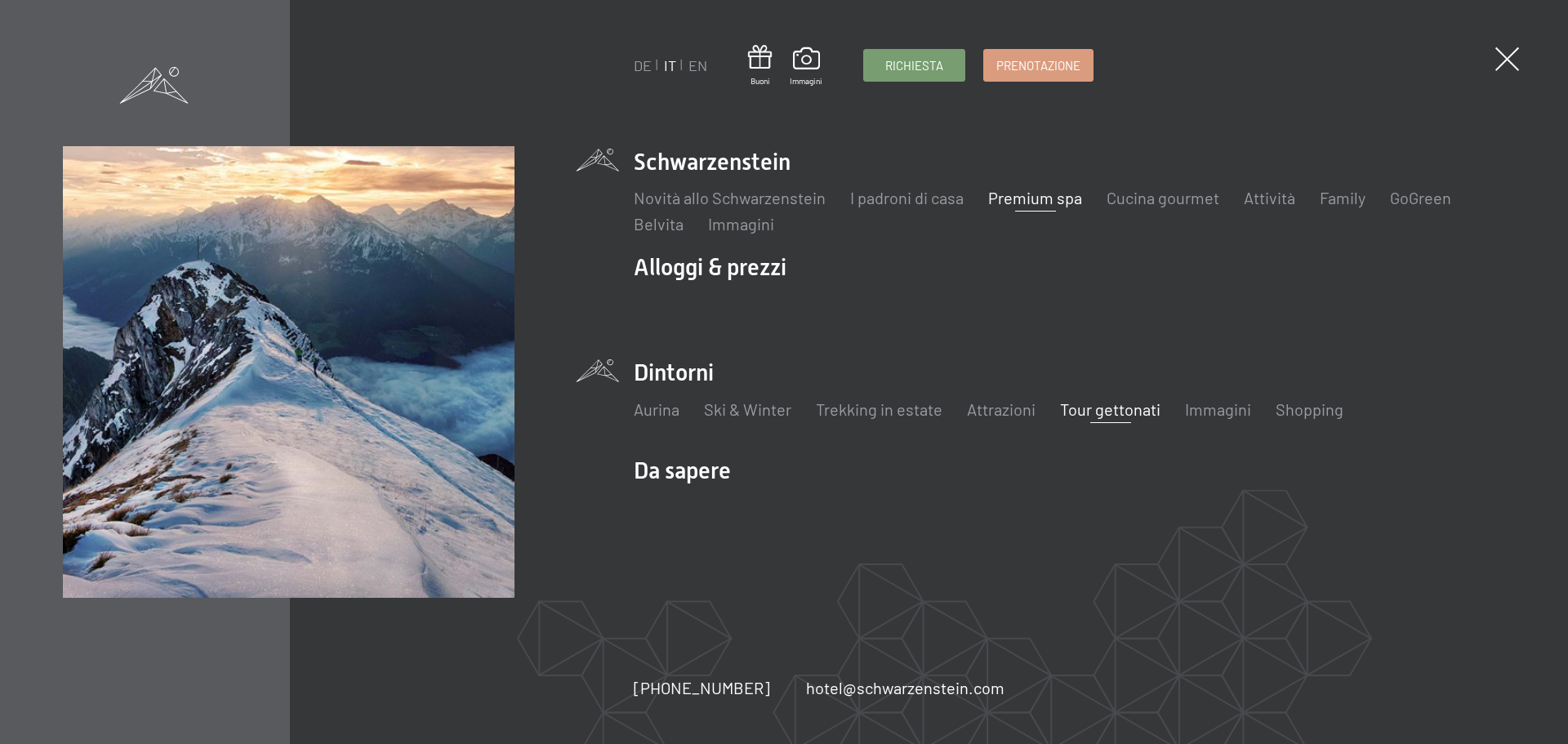
click at [1100, 413] on link "Tour gettonati" at bounding box center [1110, 409] width 100 height 19
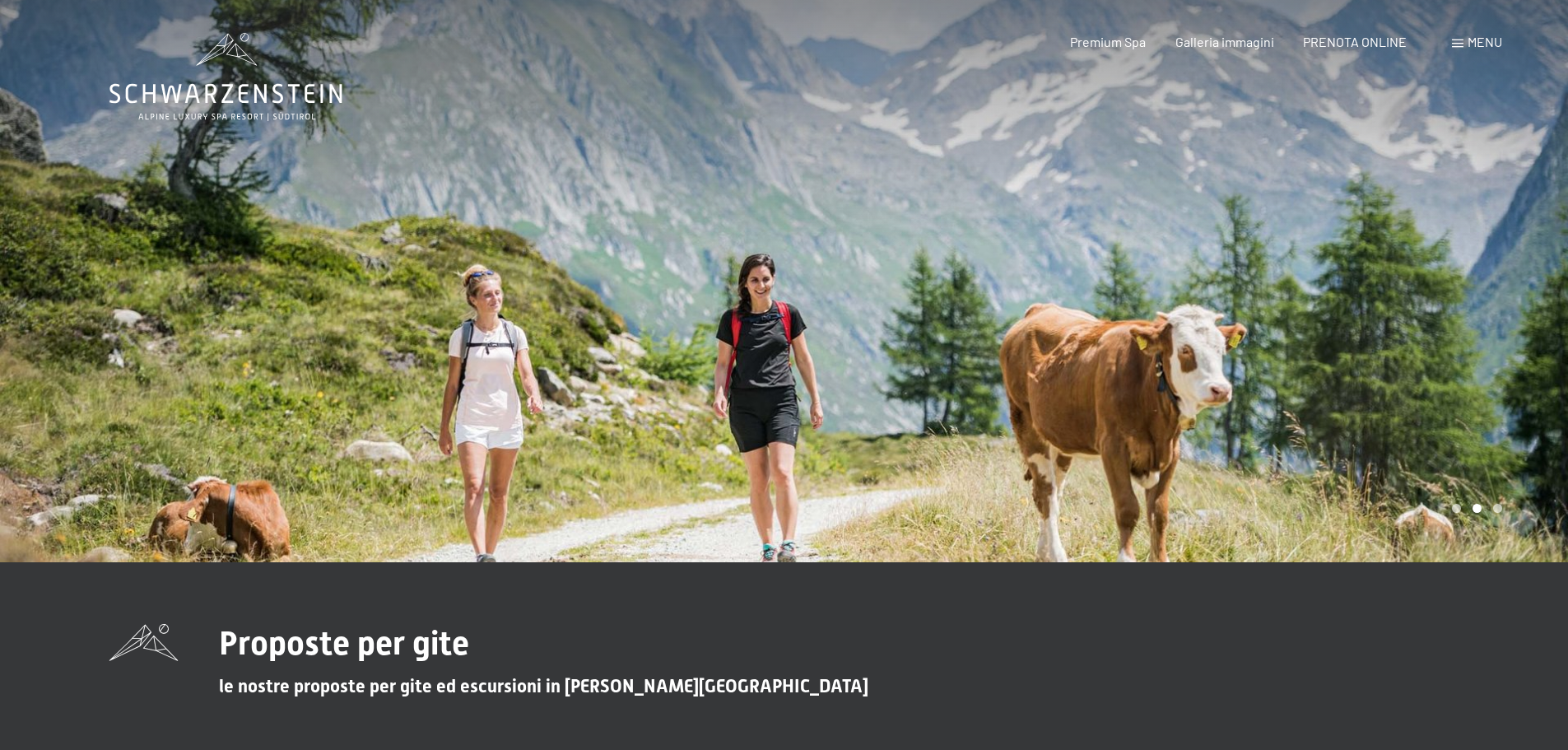
click at [301, 99] on icon at bounding box center [226, 77] width 233 height 89
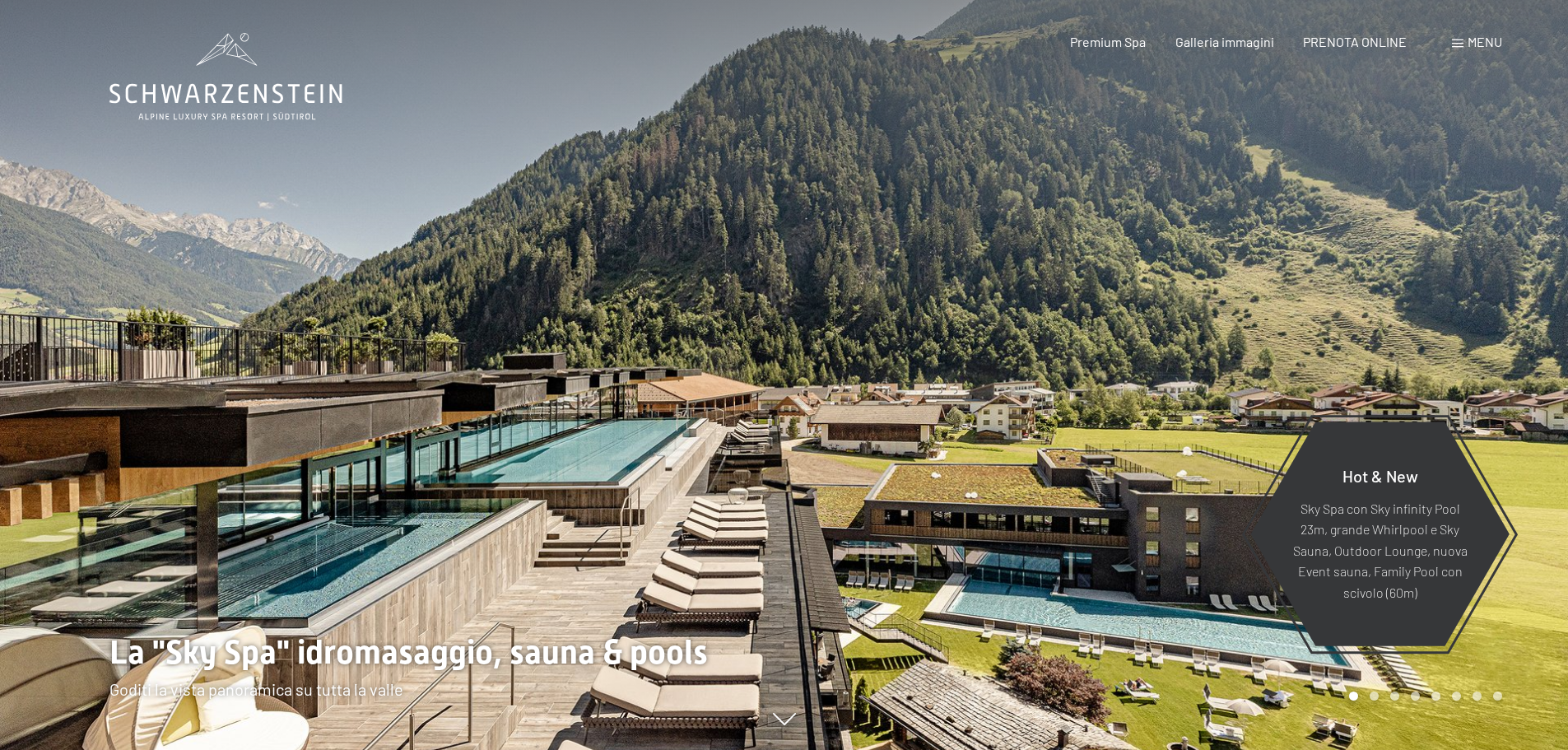
click at [1465, 36] on div "Menu" at bounding box center [1476, 42] width 50 height 18
